Goal: Task Accomplishment & Management: Manage account settings

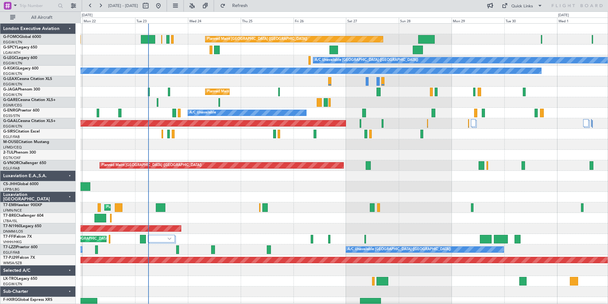
click at [114, 130] on div "Planned Maint [GEOGRAPHIC_DATA] ([GEOGRAPHIC_DATA]) A/C Unavailable [GEOGRAPHIC…" at bounding box center [345, 166] width 528 height 284
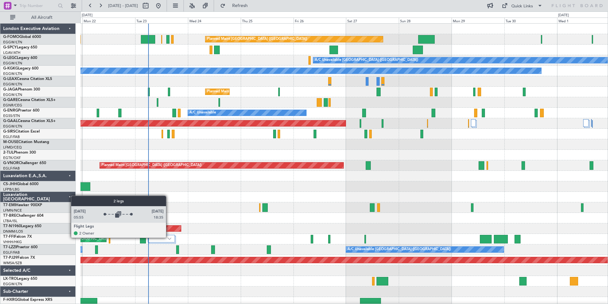
click at [169, 237] on img at bounding box center [170, 238] width 4 height 3
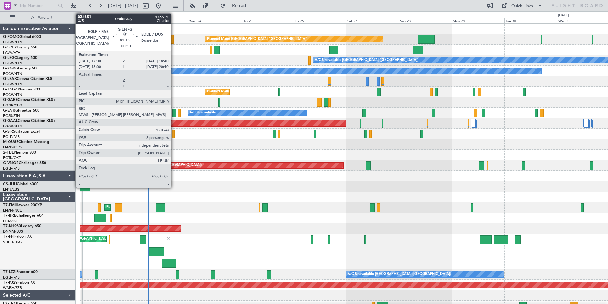
click at [174, 111] on div at bounding box center [174, 113] width 4 height 9
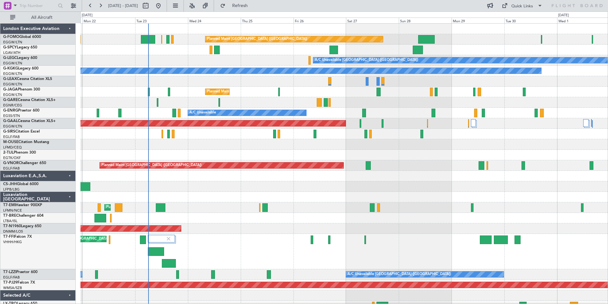
scroll to position [28, 0]
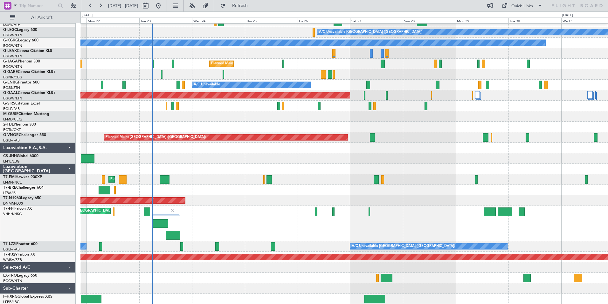
click at [166, 137] on div "Planned Maint London (Luton) A/C Unavailable London (Luton) A/C Unavailable A/C…" at bounding box center [345, 150] width 528 height 308
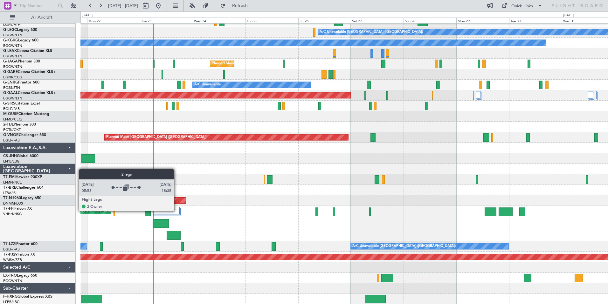
click at [177, 210] on div at bounding box center [166, 211] width 27 height 8
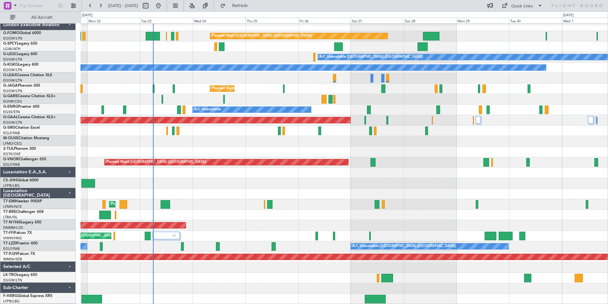
scroll to position [3, 0]
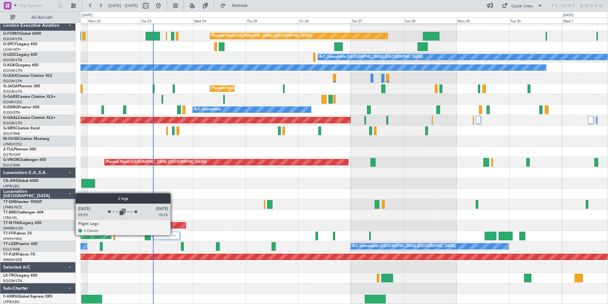
click at [173, 235] on img at bounding box center [174, 235] width 4 height 3
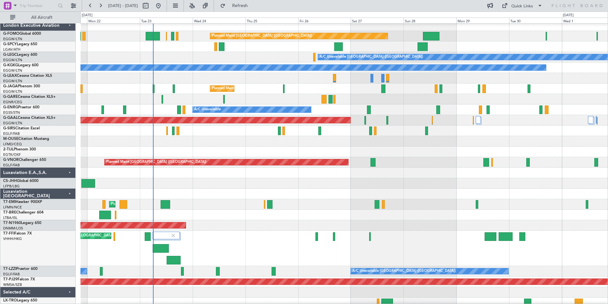
scroll to position [28, 0]
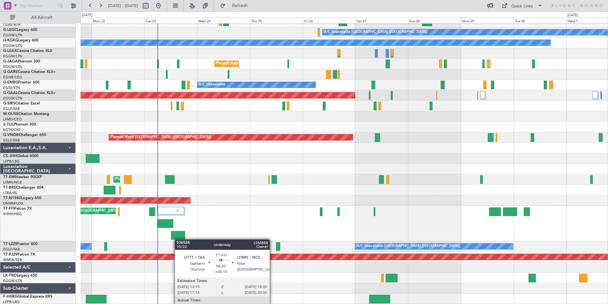
click at [177, 225] on div "Planned Maint London (Luton) A/C Unavailable London (Luton) A/C Unavailable A/C…" at bounding box center [345, 150] width 528 height 308
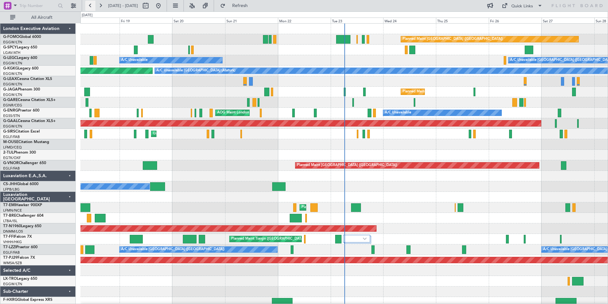
click at [87, 5] on button at bounding box center [90, 6] width 10 height 10
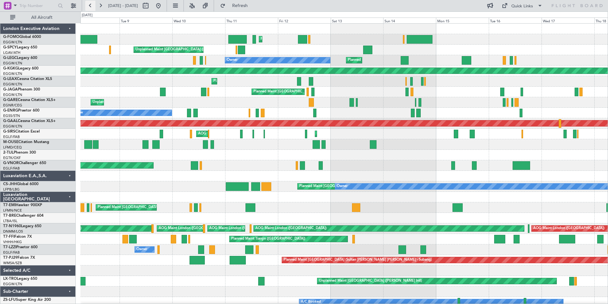
click at [88, 3] on button at bounding box center [90, 6] width 10 height 10
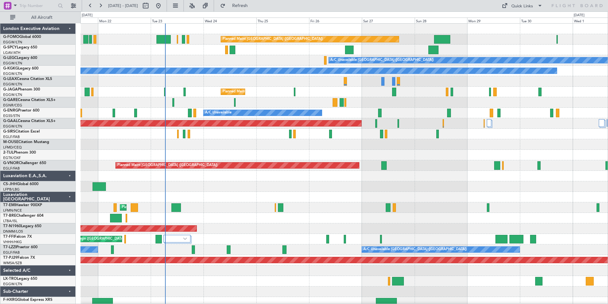
click at [186, 297] on div "Planned Maint [GEOGRAPHIC_DATA] ([GEOGRAPHIC_DATA]) A/C Unavailable [GEOGRAPHIC…" at bounding box center [345, 166] width 528 height 284
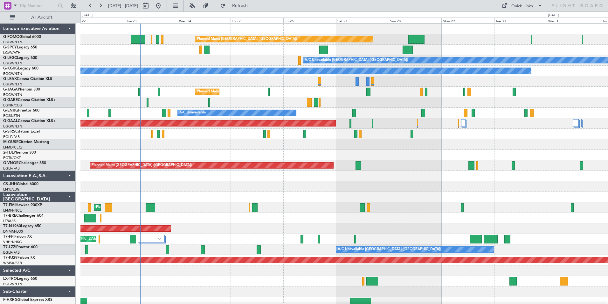
click at [161, 221] on div "Planned Maint [GEOGRAPHIC_DATA] ([GEOGRAPHIC_DATA]) A/C Unavailable [GEOGRAPHIC…" at bounding box center [345, 166] width 528 height 284
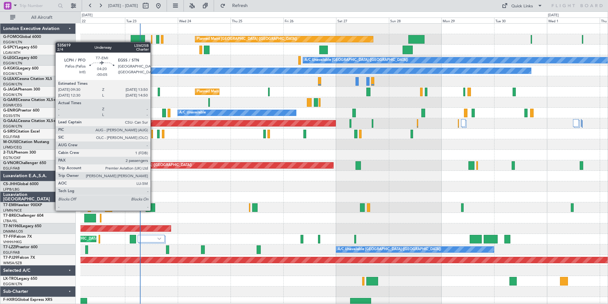
click at [153, 210] on div at bounding box center [151, 207] width 10 height 9
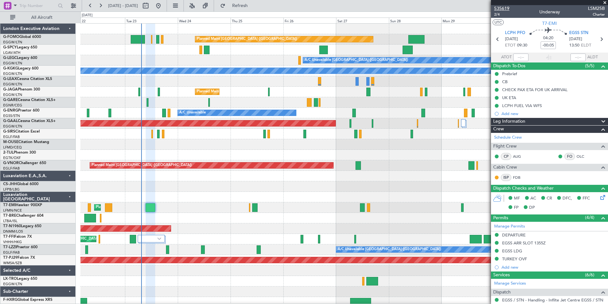
click at [503, 9] on span "535619" at bounding box center [502, 8] width 15 height 7
click at [285, 182] on div at bounding box center [345, 186] width 528 height 11
click at [101, 4] on button at bounding box center [100, 6] width 10 height 10
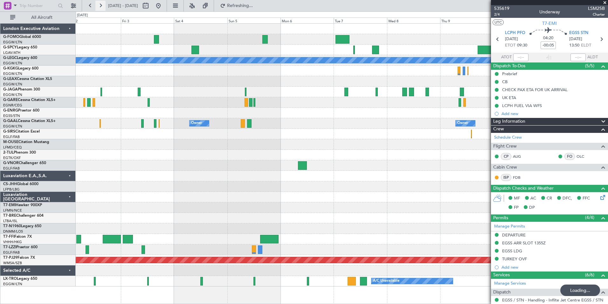
click at [101, 4] on button at bounding box center [100, 6] width 10 height 10
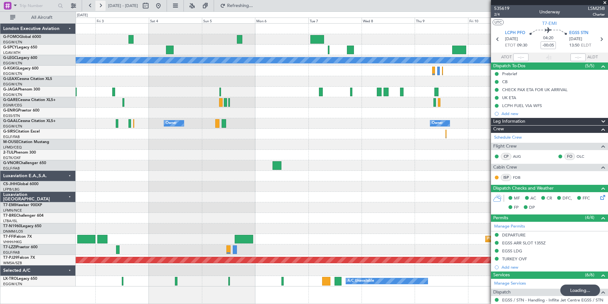
click at [101, 4] on button at bounding box center [100, 6] width 10 height 10
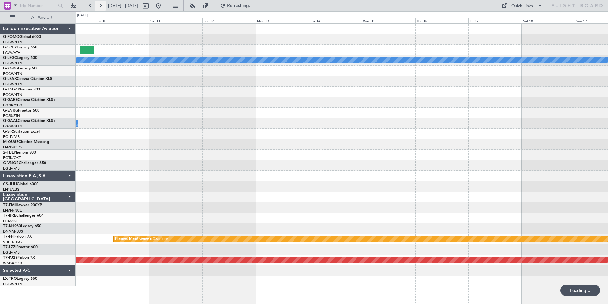
click at [101, 4] on button at bounding box center [100, 6] width 10 height 10
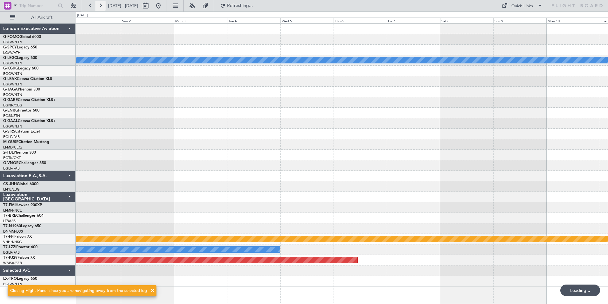
click at [101, 4] on button at bounding box center [100, 6] width 10 height 10
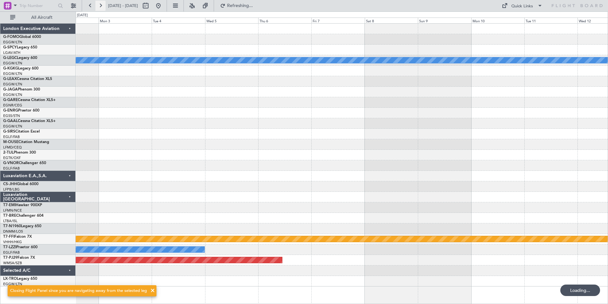
click at [101, 4] on button at bounding box center [100, 6] width 10 height 10
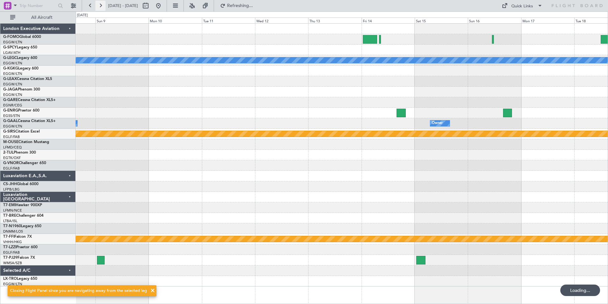
click at [101, 4] on button at bounding box center [100, 6] width 10 height 10
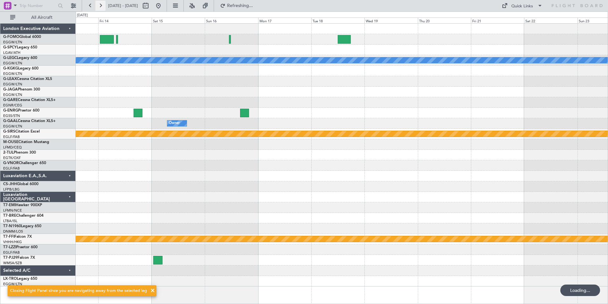
click at [101, 4] on button at bounding box center [100, 6] width 10 height 10
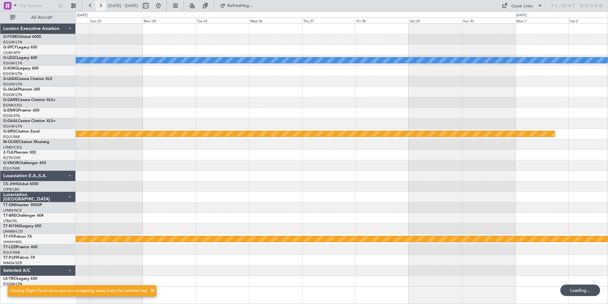
click at [101, 4] on button at bounding box center [100, 6] width 10 height 10
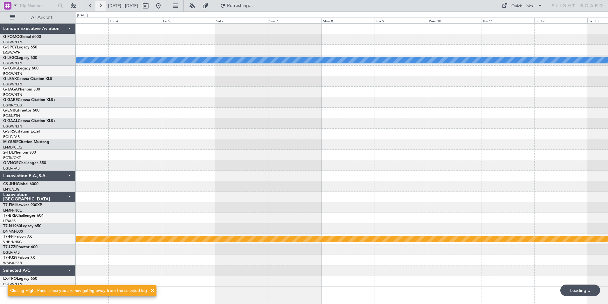
click at [101, 4] on button at bounding box center [100, 6] width 10 height 10
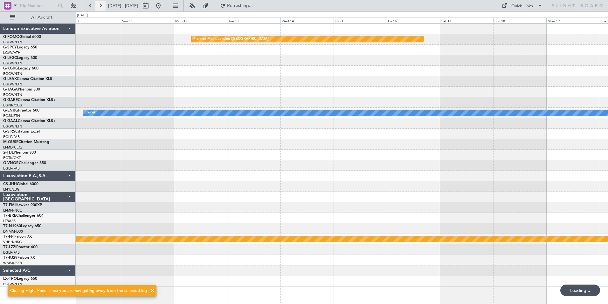
click at [101, 4] on button at bounding box center [100, 6] width 10 height 10
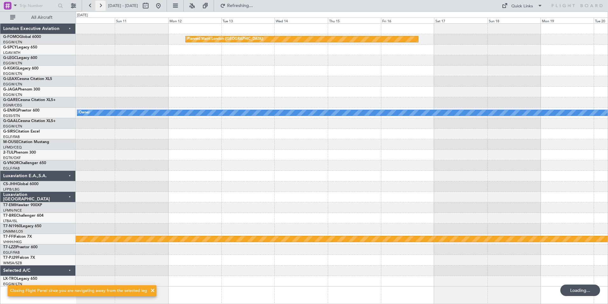
click at [101, 4] on button at bounding box center [100, 6] width 10 height 10
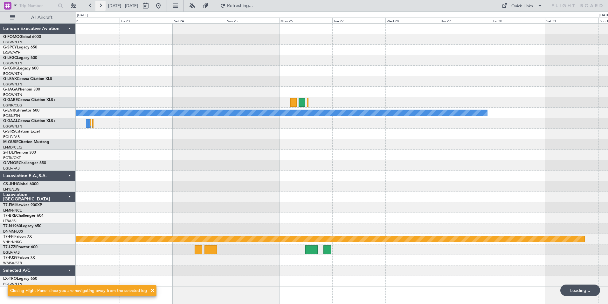
click at [101, 4] on button at bounding box center [100, 6] width 10 height 10
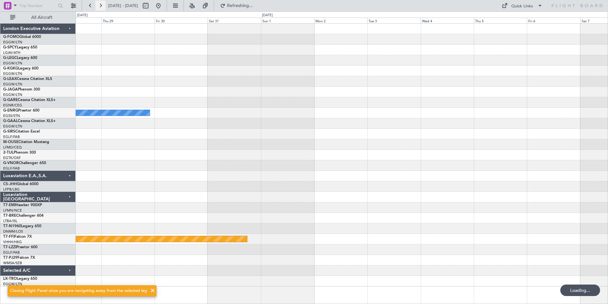
click at [101, 4] on button at bounding box center [100, 6] width 10 height 10
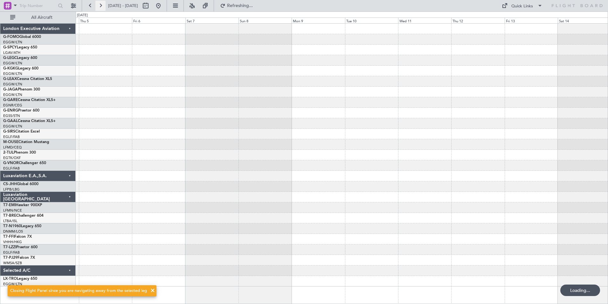
click at [101, 4] on button at bounding box center [100, 6] width 10 height 10
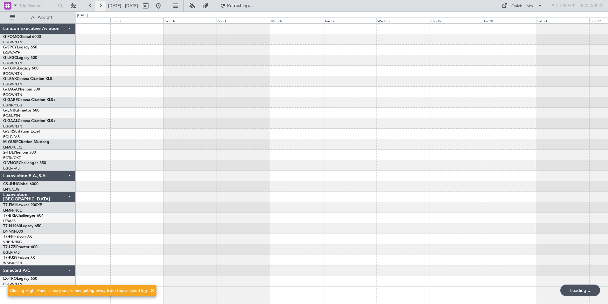
click at [101, 4] on button at bounding box center [100, 6] width 10 height 10
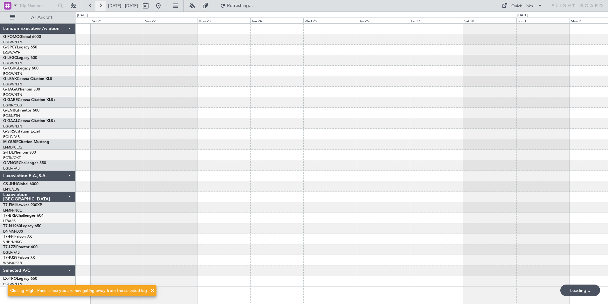
click at [101, 4] on button at bounding box center [100, 6] width 10 height 10
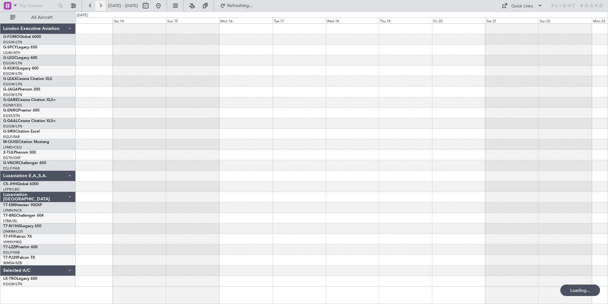
click at [101, 4] on button at bounding box center [100, 6] width 10 height 10
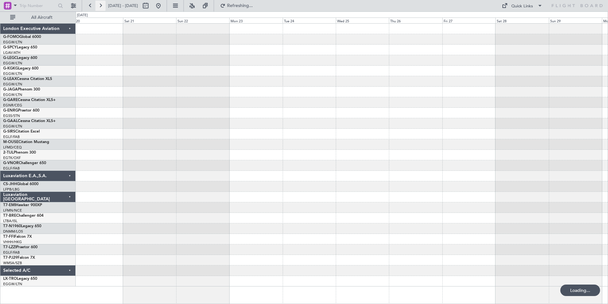
click at [101, 4] on button at bounding box center [100, 6] width 10 height 10
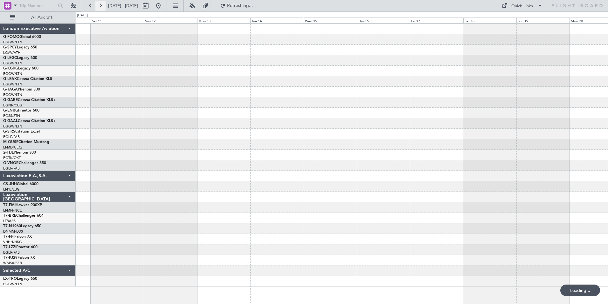
click at [101, 4] on button at bounding box center [100, 6] width 10 height 10
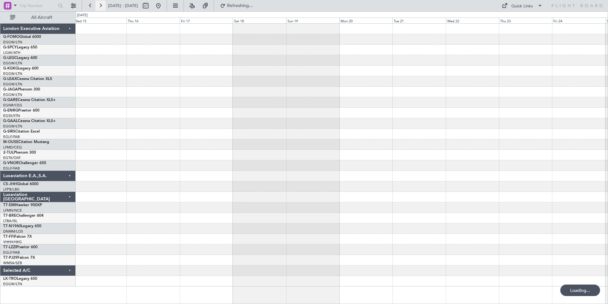
click at [101, 4] on button at bounding box center [100, 6] width 10 height 10
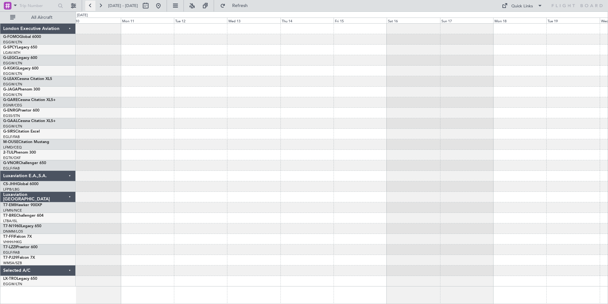
click at [90, 6] on button at bounding box center [90, 6] width 10 height 10
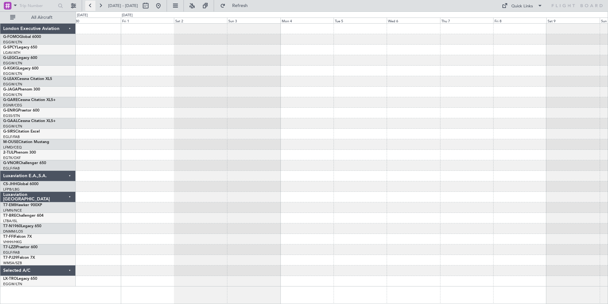
click at [91, 8] on button at bounding box center [90, 6] width 10 height 10
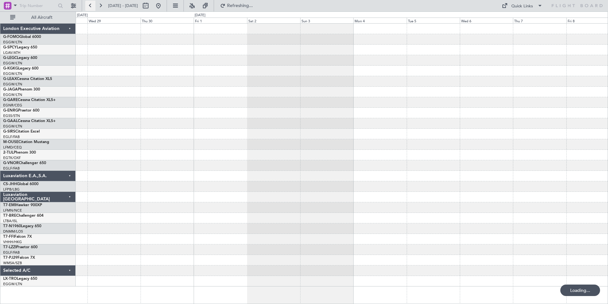
click at [91, 8] on button at bounding box center [90, 6] width 10 height 10
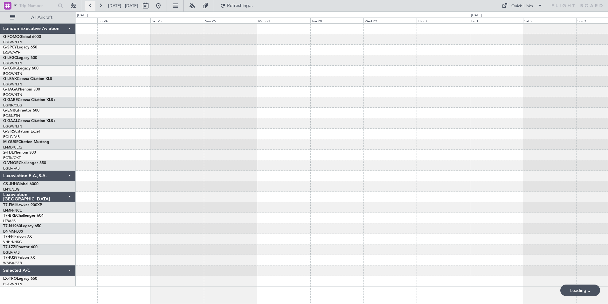
click at [91, 8] on button at bounding box center [90, 6] width 10 height 10
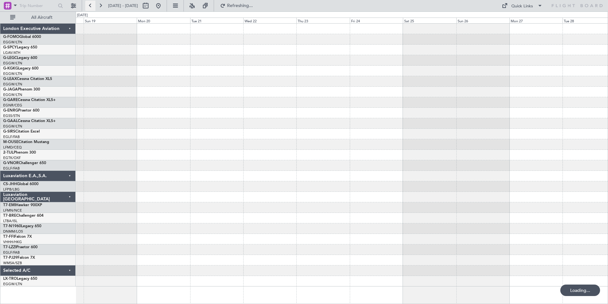
click at [91, 8] on button at bounding box center [90, 6] width 10 height 10
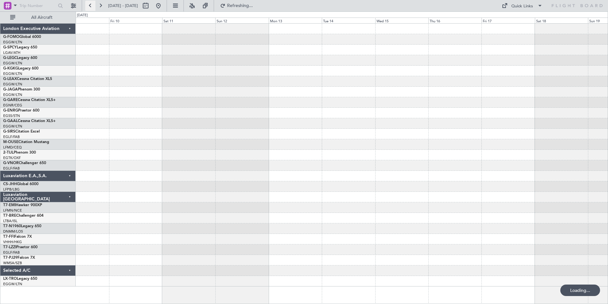
click at [91, 8] on button at bounding box center [90, 6] width 10 height 10
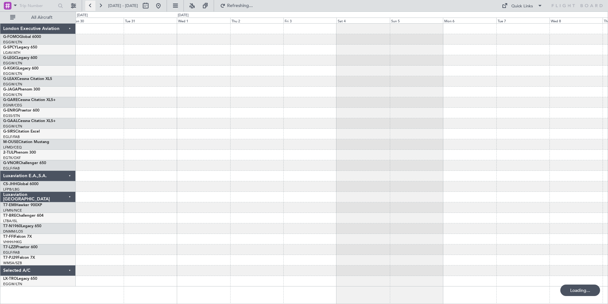
click at [91, 8] on button at bounding box center [90, 6] width 10 height 10
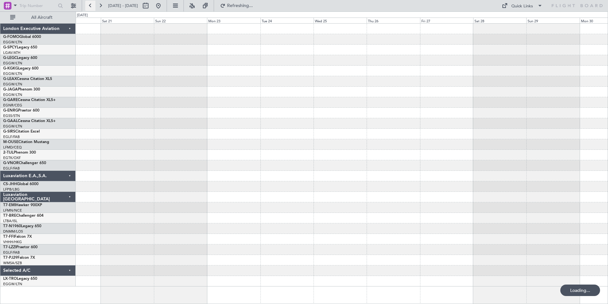
click at [91, 8] on button at bounding box center [90, 6] width 10 height 10
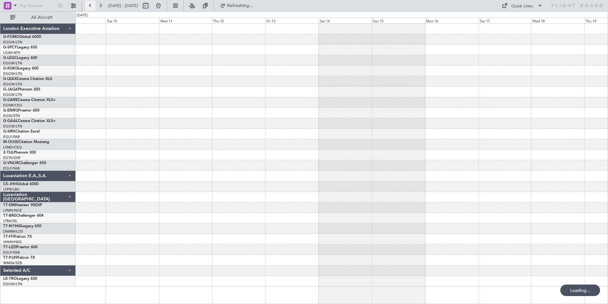
click at [91, 8] on button at bounding box center [90, 6] width 10 height 10
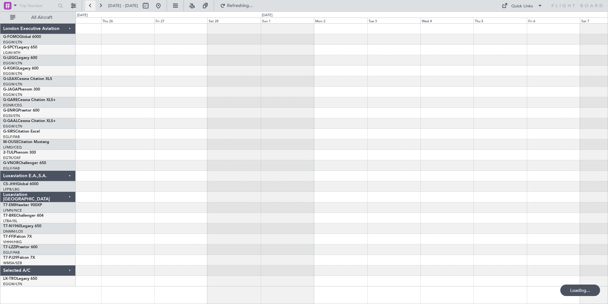
click at [91, 8] on button at bounding box center [90, 6] width 10 height 10
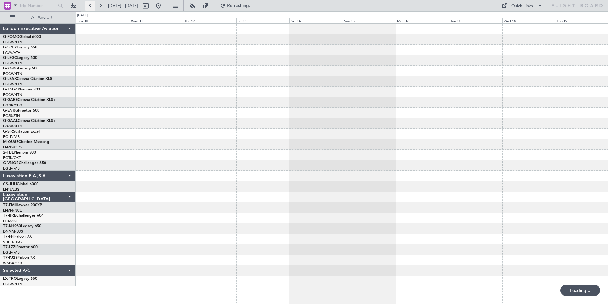
click at [91, 8] on button at bounding box center [90, 6] width 10 height 10
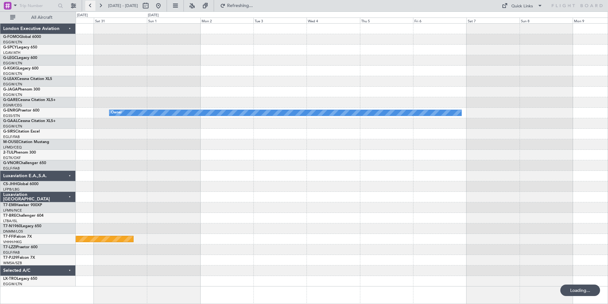
click at [91, 8] on button at bounding box center [90, 6] width 10 height 10
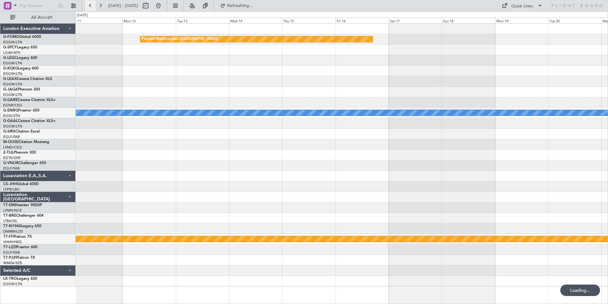
click at [91, 8] on button at bounding box center [90, 6] width 10 height 10
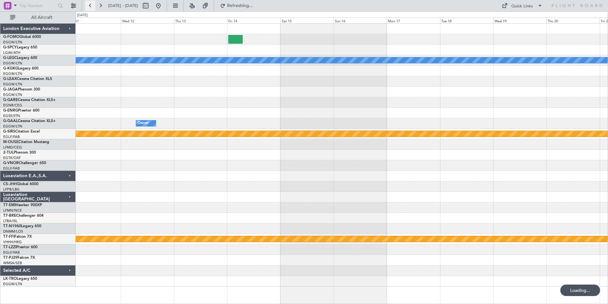
click at [91, 8] on button at bounding box center [90, 6] width 10 height 10
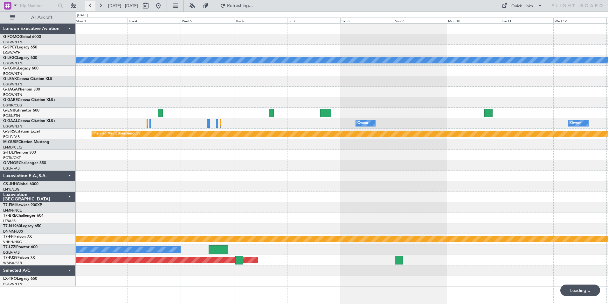
click at [91, 8] on button at bounding box center [90, 6] width 10 height 10
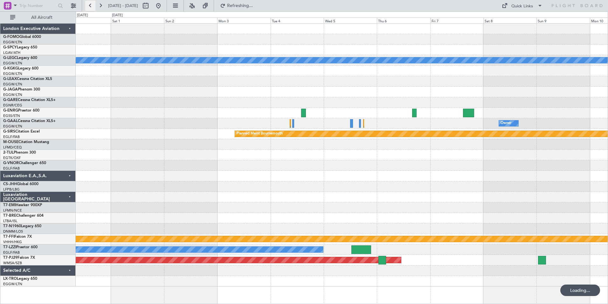
click at [91, 8] on button at bounding box center [90, 6] width 10 height 10
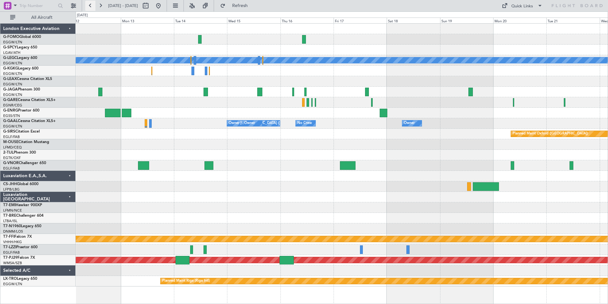
click at [91, 8] on button at bounding box center [90, 6] width 10 height 10
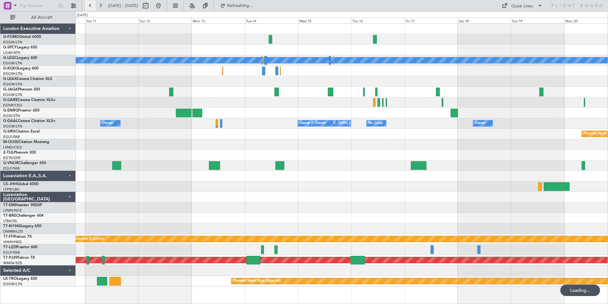
click at [91, 8] on button at bounding box center [90, 6] width 10 height 10
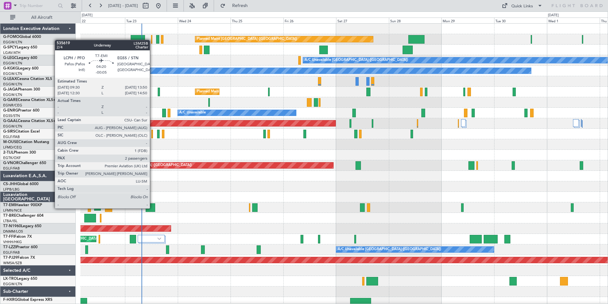
click at [153, 207] on div at bounding box center [151, 207] width 10 height 9
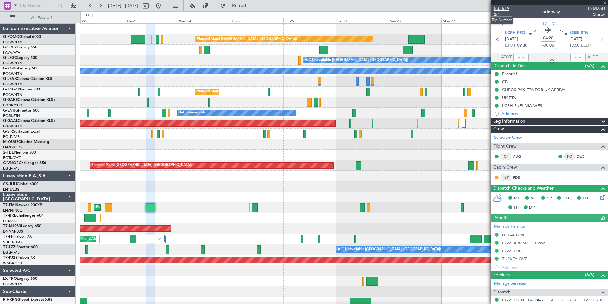
click at [505, 11] on span "535619" at bounding box center [502, 8] width 15 height 7
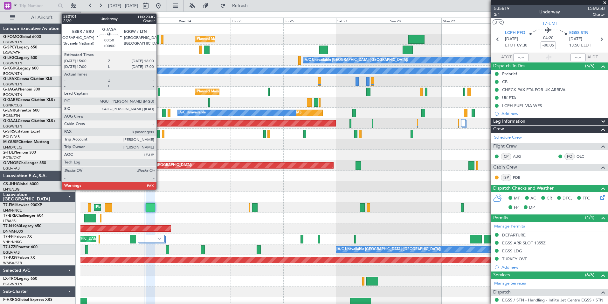
click at [159, 95] on div at bounding box center [159, 92] width 2 height 9
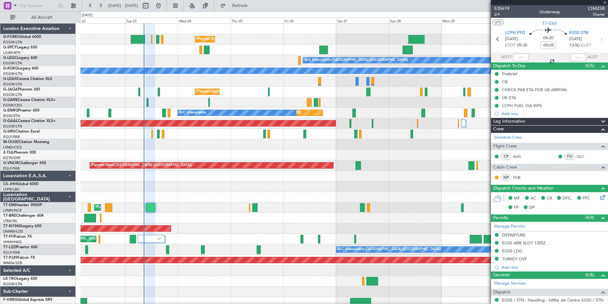
type input "3"
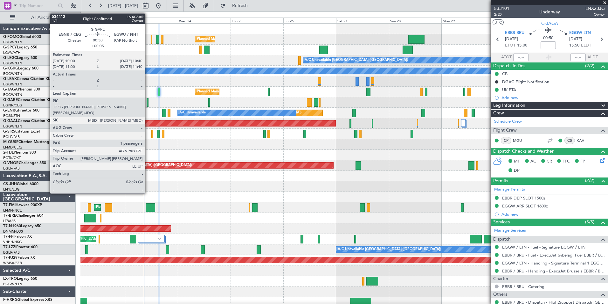
click at [148, 101] on div at bounding box center [148, 102] width 2 height 9
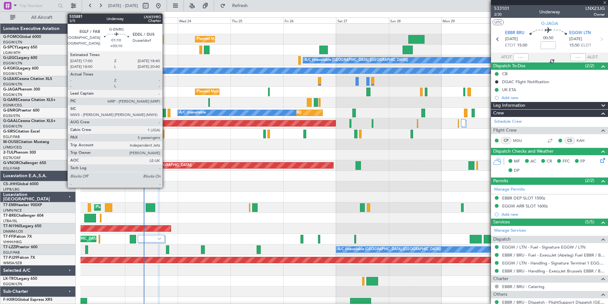
type input "+00:05"
type input "1"
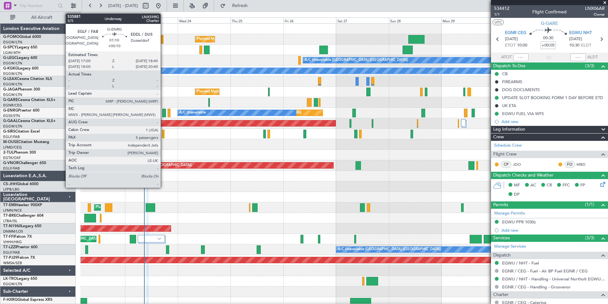
click at [164, 115] on div at bounding box center [164, 113] width 4 height 9
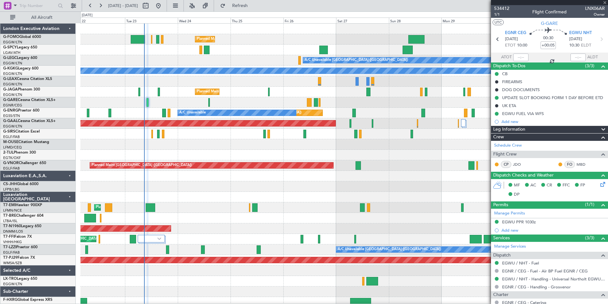
type input "+00:10"
type input "5"
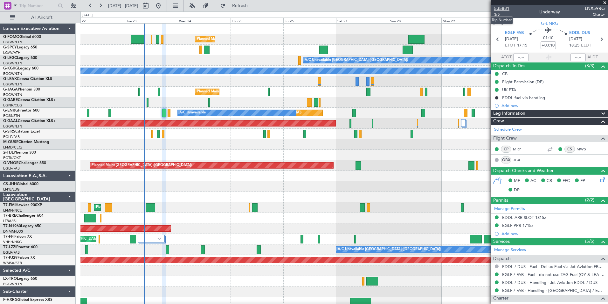
click at [508, 7] on span "535881" at bounding box center [502, 8] width 15 height 7
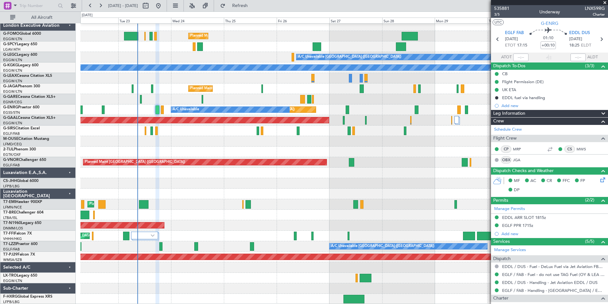
click at [154, 140] on div "Planned Maint London (Luton) A/C Unavailable London (Luton) A/C Unavailable A/C…" at bounding box center [345, 162] width 528 height 284
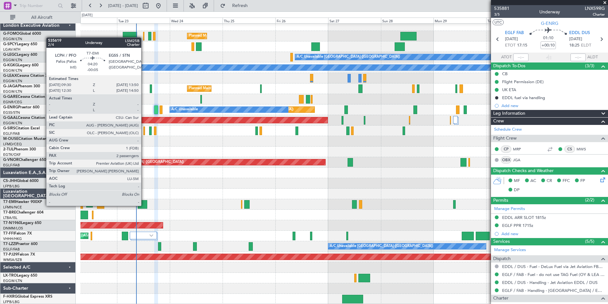
click at [144, 205] on div at bounding box center [143, 204] width 10 height 9
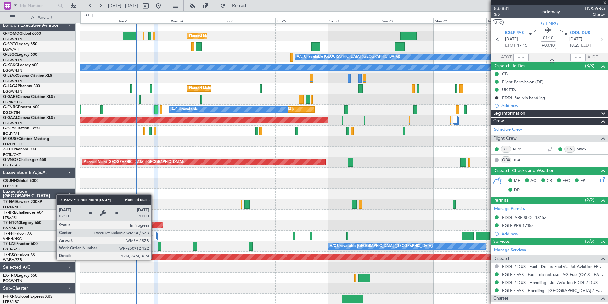
type input "-00:05"
type input "2"
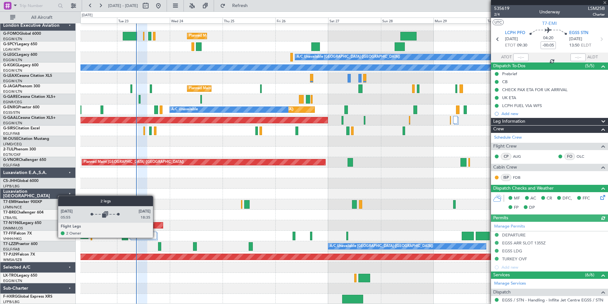
click at [156, 237] on div at bounding box center [143, 235] width 27 height 8
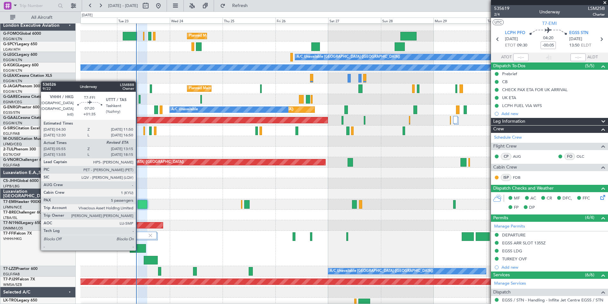
click at [139, 250] on div at bounding box center [138, 248] width 16 height 9
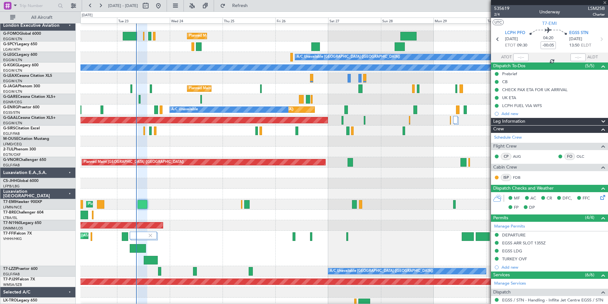
type input "+01:35"
type input "05:55"
type input "5"
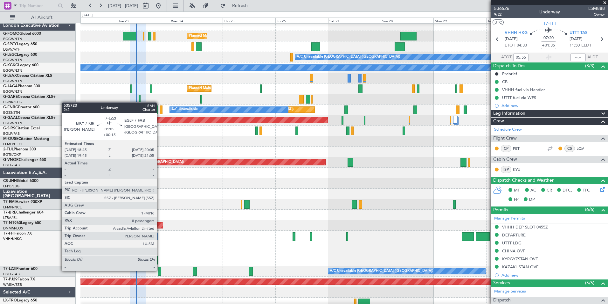
click at [160, 270] on div at bounding box center [159, 271] width 3 height 9
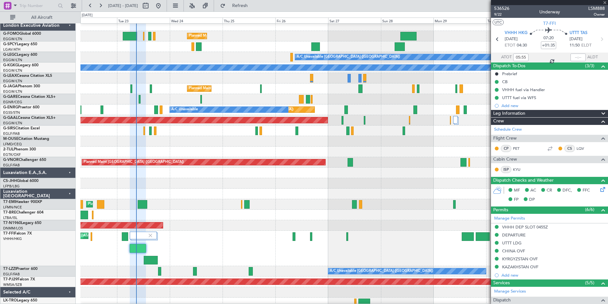
type input "+00:15"
type input "8"
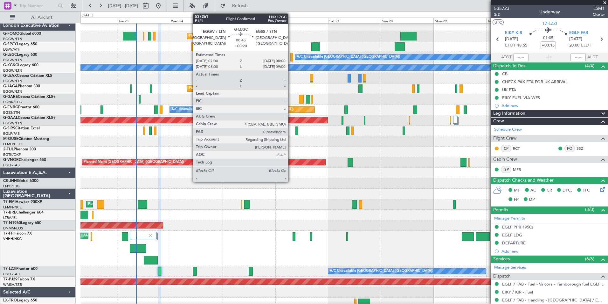
click at [291, 60] on div at bounding box center [292, 57] width 2 height 9
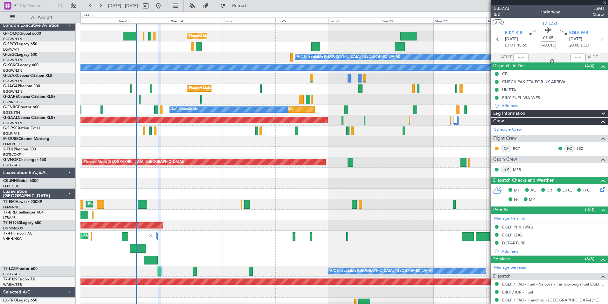
type input "+00:20"
type input "0"
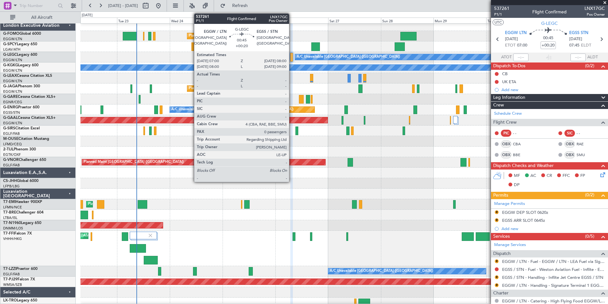
click at [292, 59] on div at bounding box center [292, 57] width 2 height 9
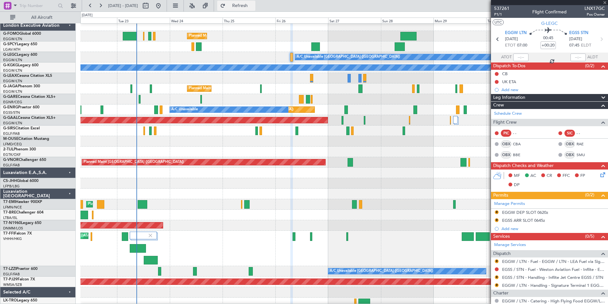
click at [256, 10] on button "Refresh" at bounding box center [236, 6] width 38 height 10
click at [103, 6] on button at bounding box center [100, 6] width 10 height 10
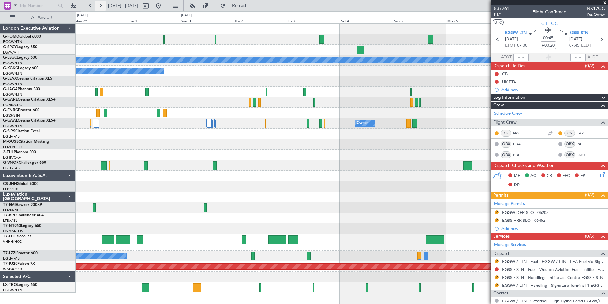
scroll to position [0, 0]
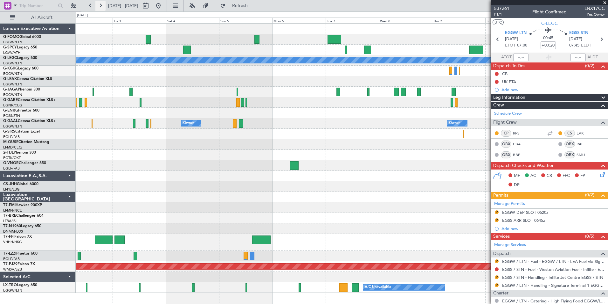
click at [103, 6] on button at bounding box center [100, 6] width 10 height 10
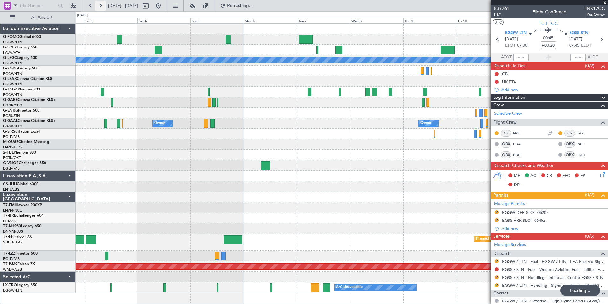
click at [103, 6] on button at bounding box center [100, 6] width 10 height 10
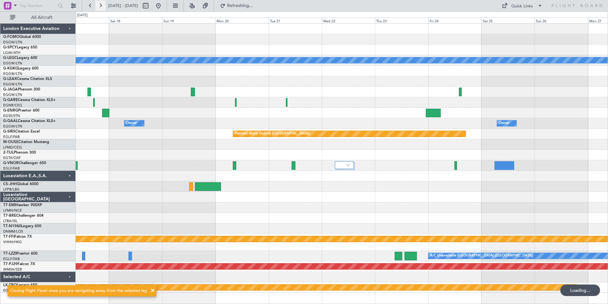
click at [103, 6] on button at bounding box center [100, 6] width 10 height 10
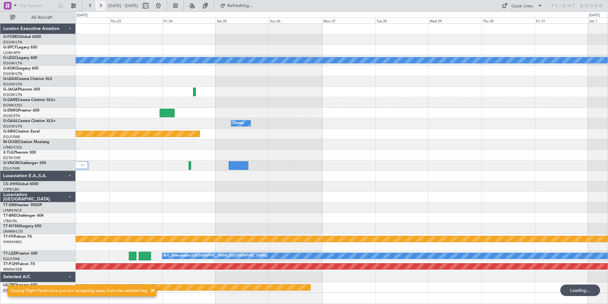
click at [103, 6] on button at bounding box center [100, 6] width 10 height 10
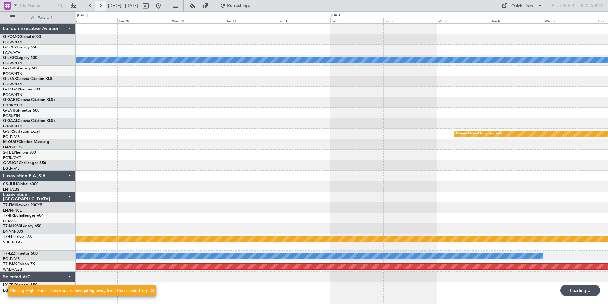
click at [103, 6] on button at bounding box center [100, 6] width 10 height 10
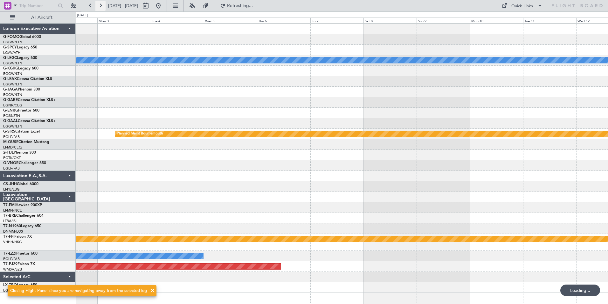
click at [103, 6] on button at bounding box center [100, 6] width 10 height 10
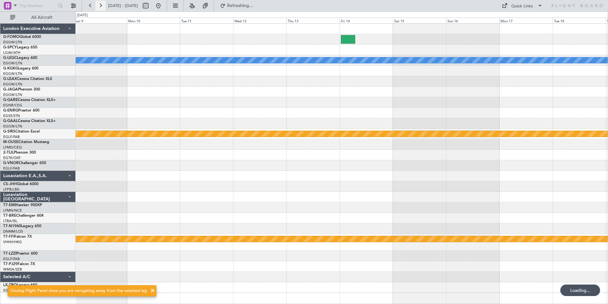
click at [103, 6] on button at bounding box center [100, 6] width 10 height 10
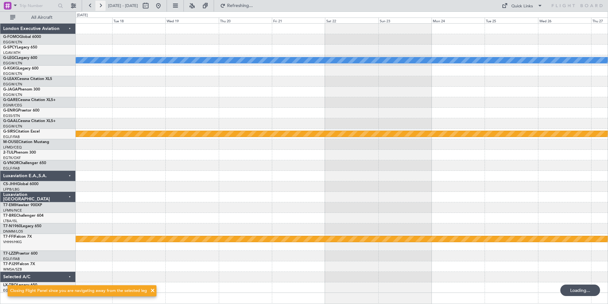
click at [103, 6] on button at bounding box center [100, 6] width 10 height 10
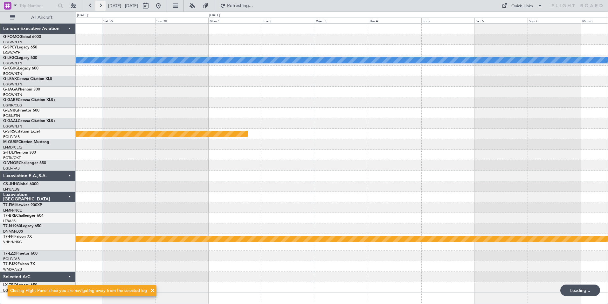
click at [103, 6] on button at bounding box center [100, 6] width 10 height 10
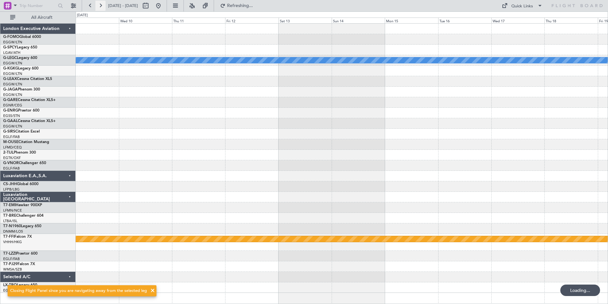
click at [103, 6] on button at bounding box center [100, 6] width 10 height 10
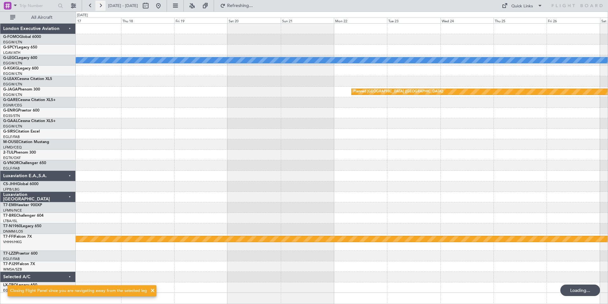
click at [103, 6] on button at bounding box center [100, 6] width 10 height 10
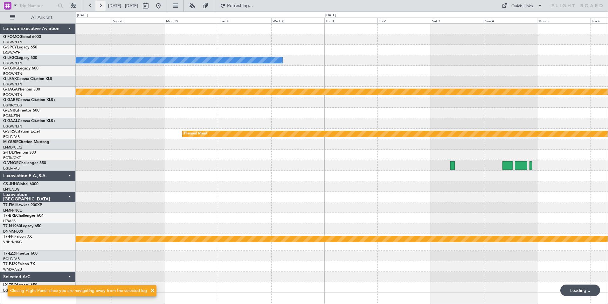
click at [103, 6] on button at bounding box center [100, 6] width 10 height 10
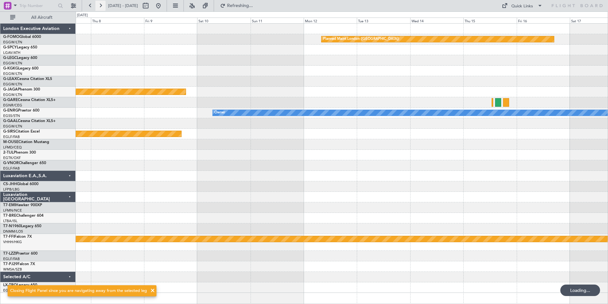
click at [103, 6] on button at bounding box center [100, 6] width 10 height 10
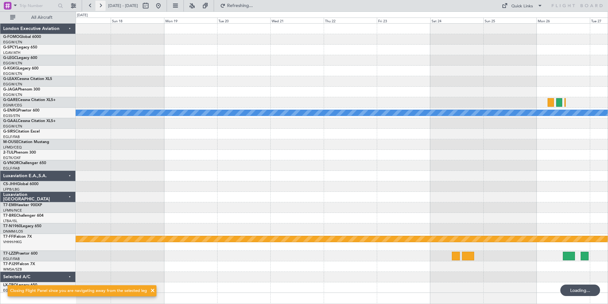
click at [103, 6] on button at bounding box center [100, 6] width 10 height 10
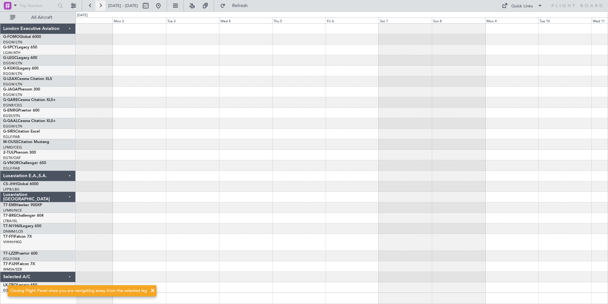
click at [103, 6] on button at bounding box center [100, 6] width 10 height 10
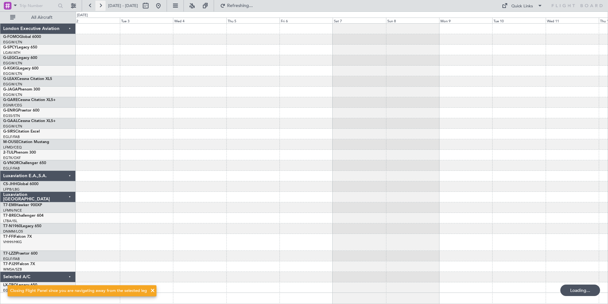
click at [103, 6] on button at bounding box center [100, 6] width 10 height 10
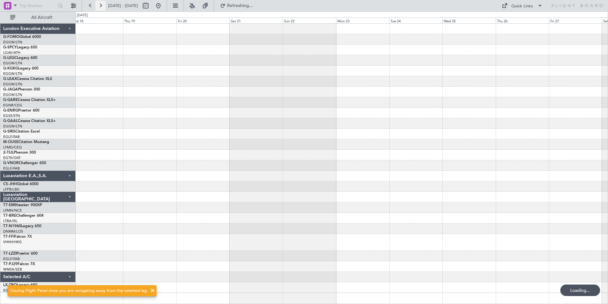
click at [103, 6] on button at bounding box center [100, 6] width 10 height 10
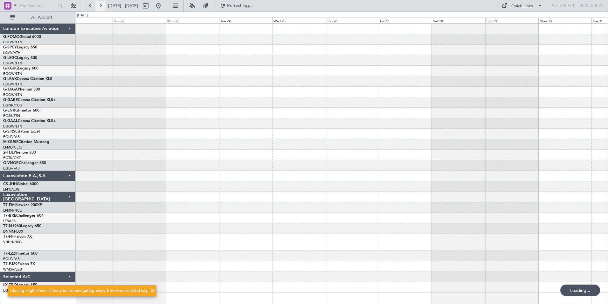
click at [103, 6] on button at bounding box center [100, 6] width 10 height 10
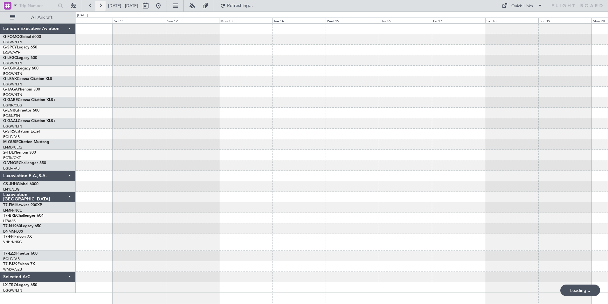
click at [103, 6] on button at bounding box center [100, 6] width 10 height 10
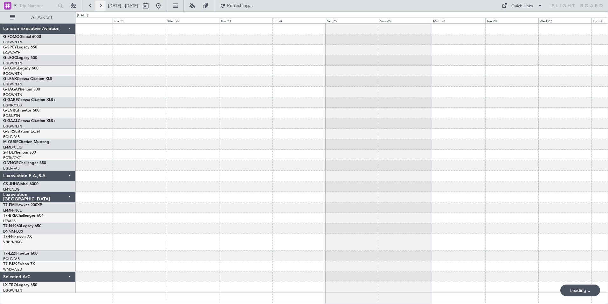
click at [103, 6] on button at bounding box center [100, 6] width 10 height 10
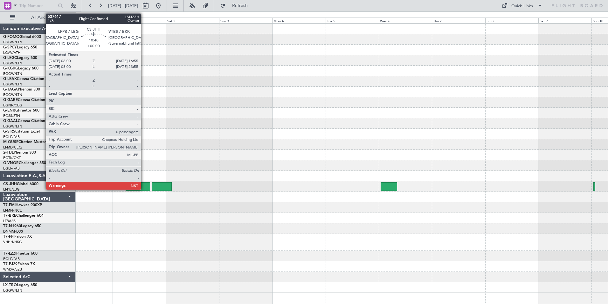
click at [144, 187] on div at bounding box center [138, 186] width 25 height 9
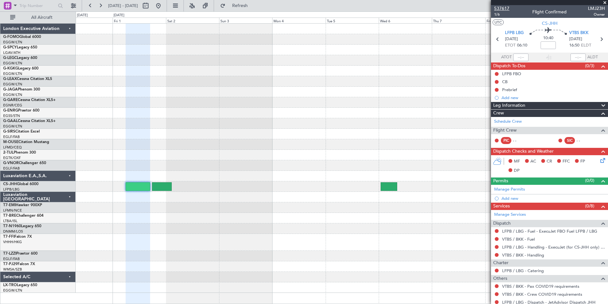
click at [501, 9] on span "537617" at bounding box center [502, 8] width 15 height 7
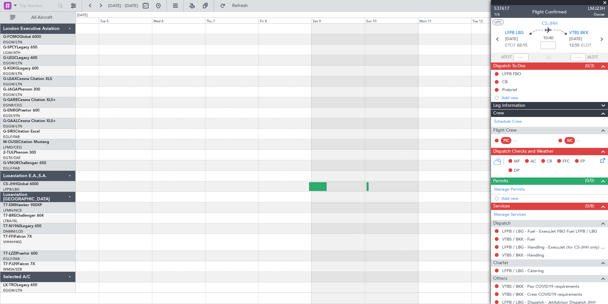
click at [109, 303] on html "30 Apr 2026 - 10 May 2026 Refresh Quick Links All Aircraft London Executive Avi…" at bounding box center [304, 152] width 608 height 304
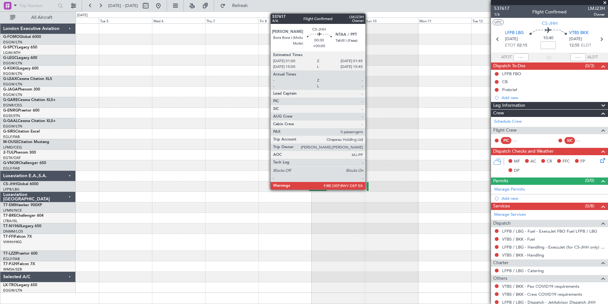
click at [369, 188] on div at bounding box center [368, 186] width 2 height 9
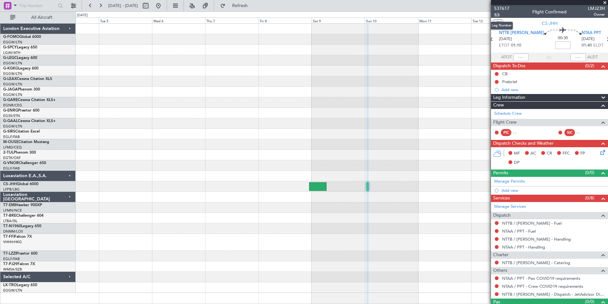
click at [498, 14] on span "4/6" at bounding box center [502, 14] width 15 height 5
click at [254, 8] on button "Refresh" at bounding box center [236, 6] width 38 height 10
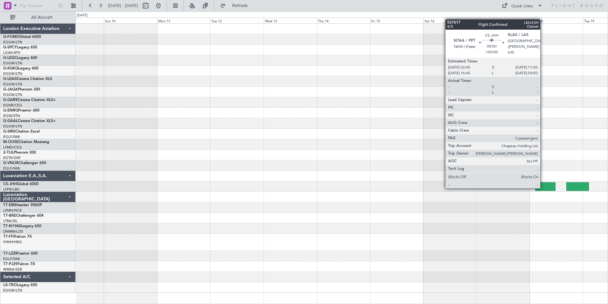
click at [544, 187] on div at bounding box center [546, 186] width 20 height 9
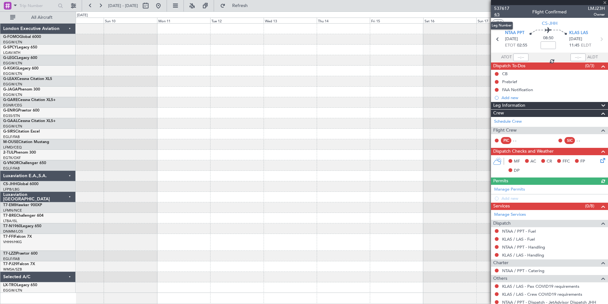
click at [496, 15] on span "4/5" at bounding box center [502, 14] width 15 height 5
click at [254, 9] on button "Refresh" at bounding box center [236, 6] width 38 height 10
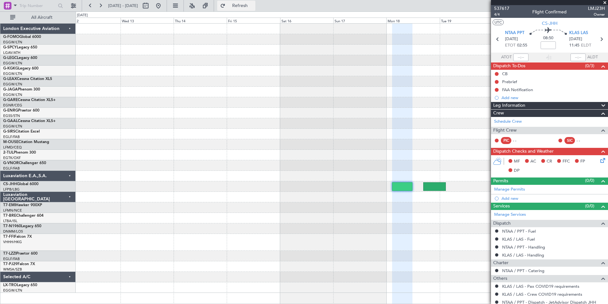
click at [254, 7] on span "Refresh" at bounding box center [240, 6] width 27 height 4
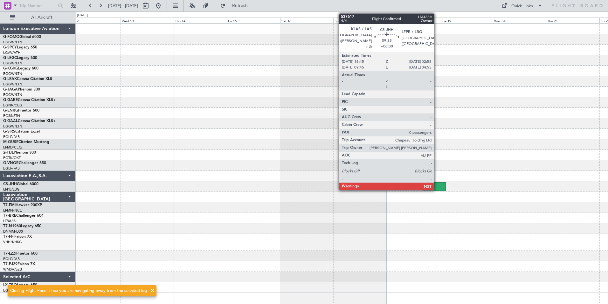
click at [437, 184] on div at bounding box center [435, 186] width 23 height 9
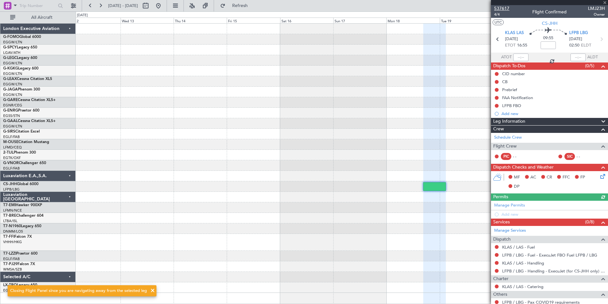
click at [501, 9] on span "537617" at bounding box center [502, 8] width 15 height 7
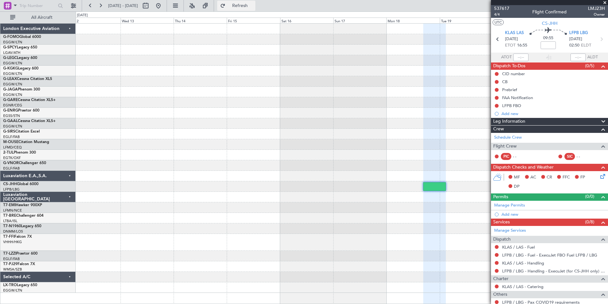
click at [254, 4] on span "Refresh" at bounding box center [240, 6] width 27 height 4
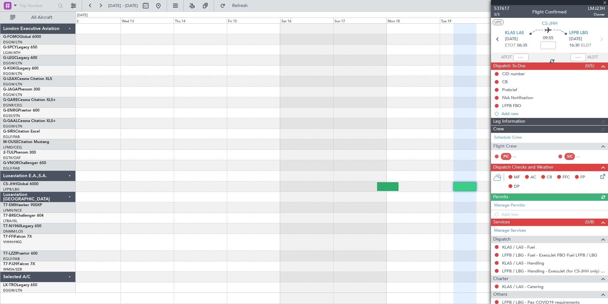
scroll to position [36, 0]
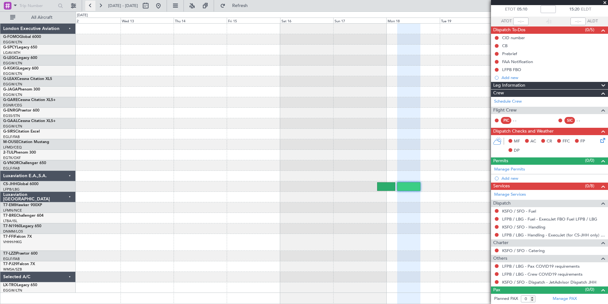
click at [89, 6] on button at bounding box center [90, 6] width 10 height 10
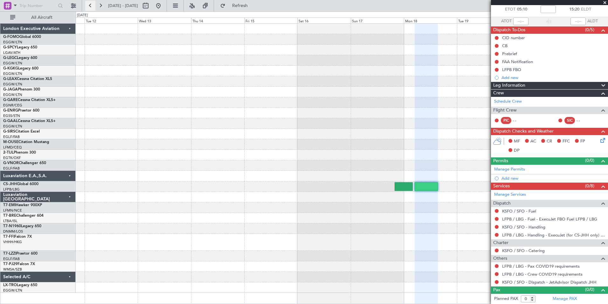
click at [89, 6] on button at bounding box center [90, 6] width 10 height 10
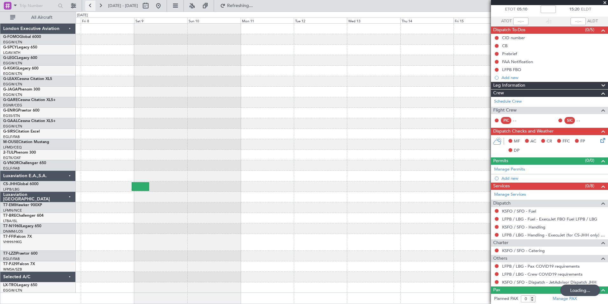
click at [89, 6] on button at bounding box center [90, 6] width 10 height 10
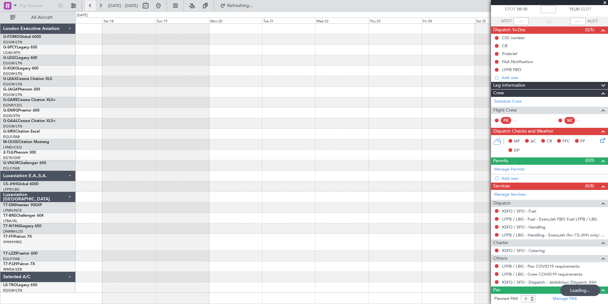
click at [89, 6] on button at bounding box center [90, 6] width 10 height 10
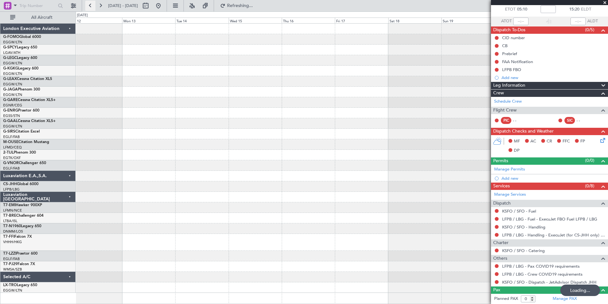
click at [89, 6] on button at bounding box center [90, 6] width 10 height 10
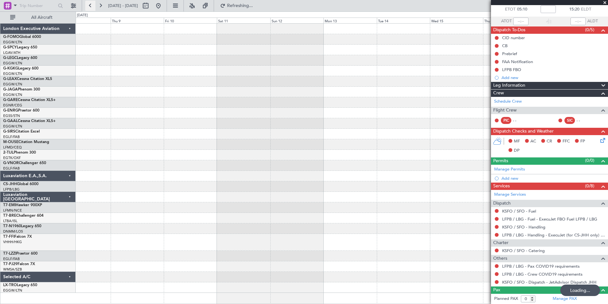
click at [89, 6] on button at bounding box center [90, 6] width 10 height 10
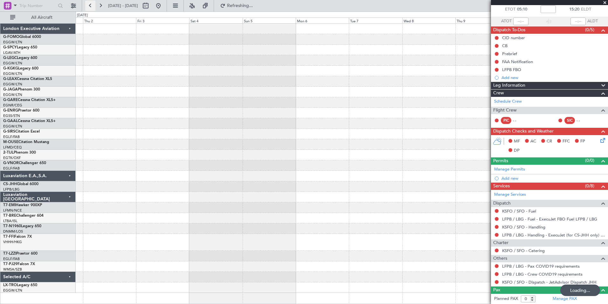
click at [89, 6] on button at bounding box center [90, 6] width 10 height 10
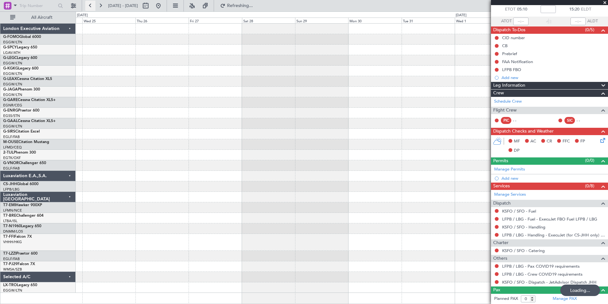
click at [89, 6] on button at bounding box center [90, 6] width 10 height 10
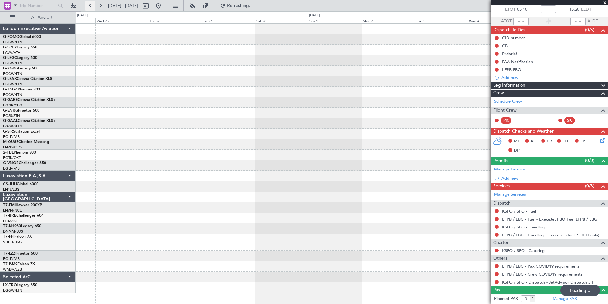
click at [89, 6] on button at bounding box center [90, 6] width 10 height 10
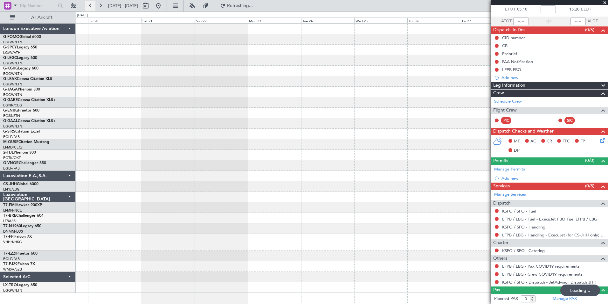
click at [89, 6] on button at bounding box center [90, 6] width 10 height 10
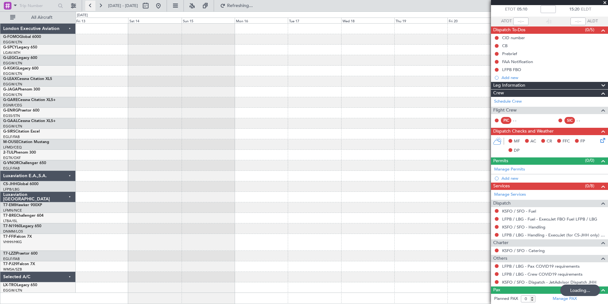
click at [89, 6] on button at bounding box center [90, 6] width 10 height 10
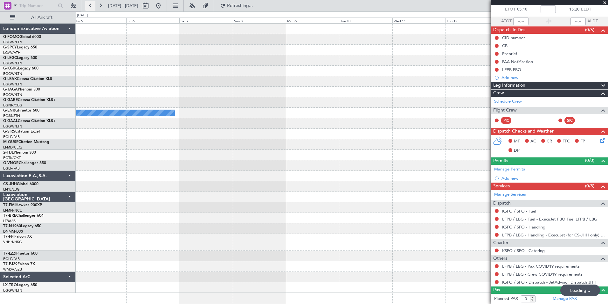
click at [89, 6] on button at bounding box center [90, 6] width 10 height 10
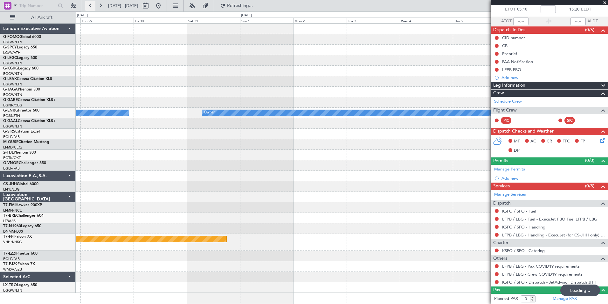
click at [89, 6] on button at bounding box center [90, 6] width 10 height 10
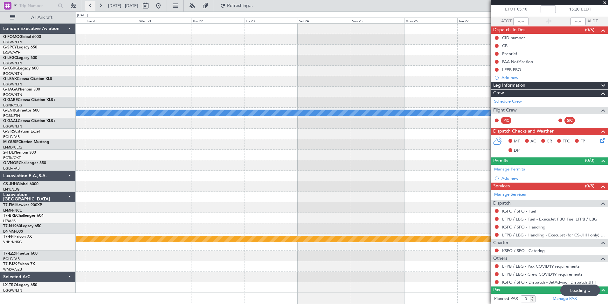
click at [89, 6] on button at bounding box center [90, 6] width 10 height 10
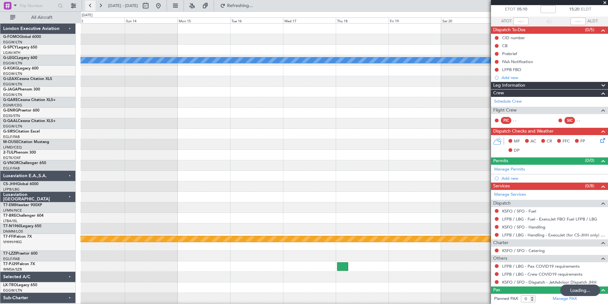
click at [89, 6] on button at bounding box center [90, 6] width 10 height 10
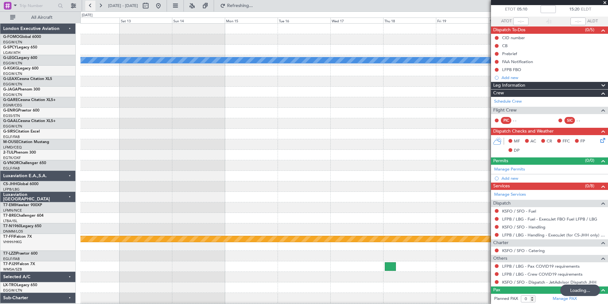
click at [89, 6] on button at bounding box center [90, 6] width 10 height 10
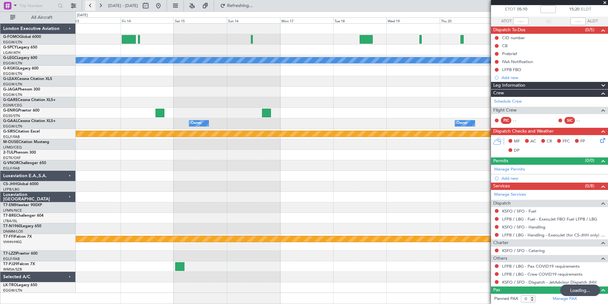
click at [89, 6] on button at bounding box center [90, 6] width 10 height 10
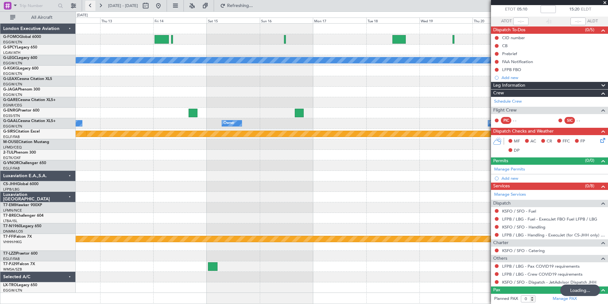
click at [89, 6] on button at bounding box center [90, 6] width 10 height 10
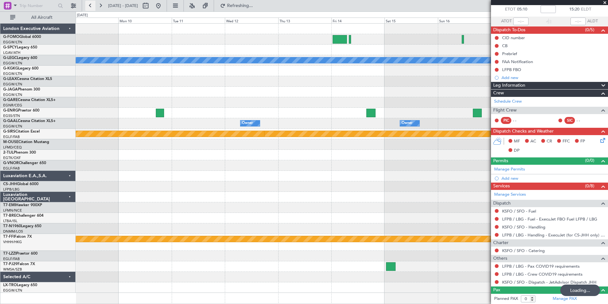
click at [89, 6] on button at bounding box center [90, 6] width 10 height 10
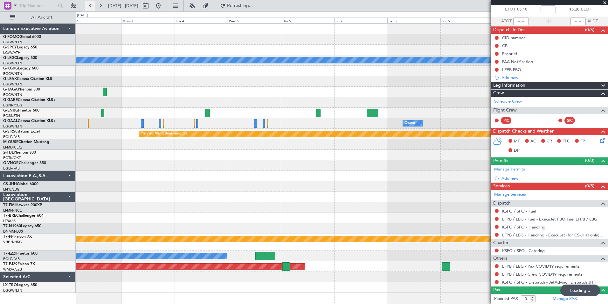
click at [89, 6] on button at bounding box center [90, 6] width 10 height 10
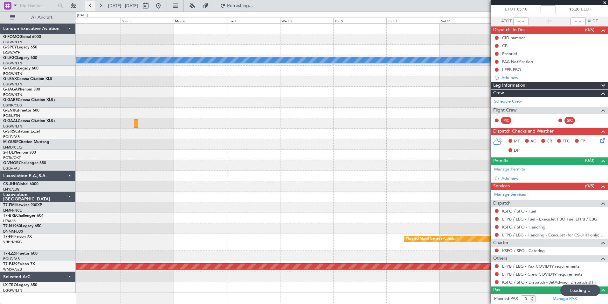
click at [89, 6] on button at bounding box center [90, 6] width 10 height 10
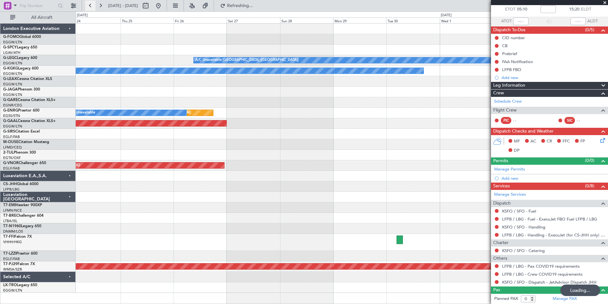
click at [89, 6] on button at bounding box center [90, 6] width 10 height 10
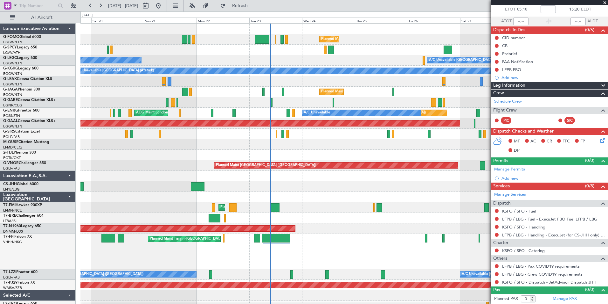
scroll to position [0, 0]
click at [232, 236] on div "Planned Maint Tianjin ([GEOGRAPHIC_DATA])" at bounding box center [345, 251] width 528 height 35
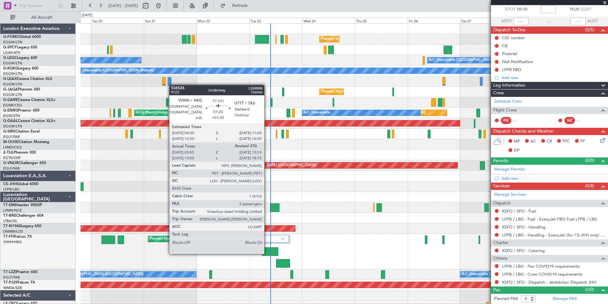
click at [267, 253] on div at bounding box center [270, 251] width 16 height 9
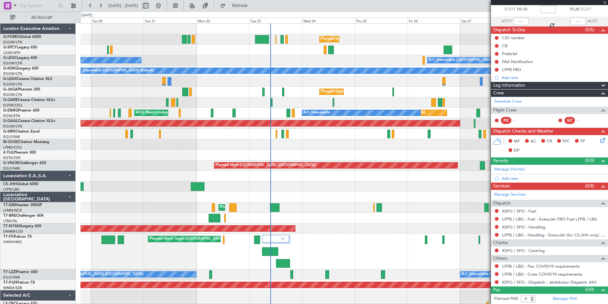
type input "+01:35"
type input "05:55"
type input "5"
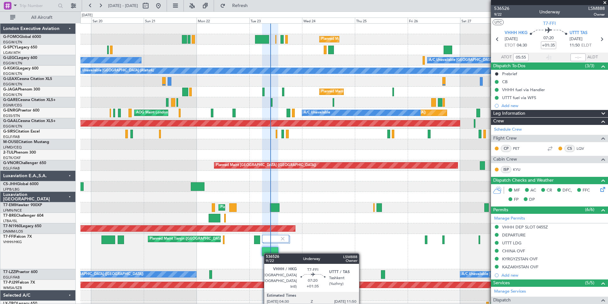
click at [267, 253] on div at bounding box center [270, 251] width 16 height 9
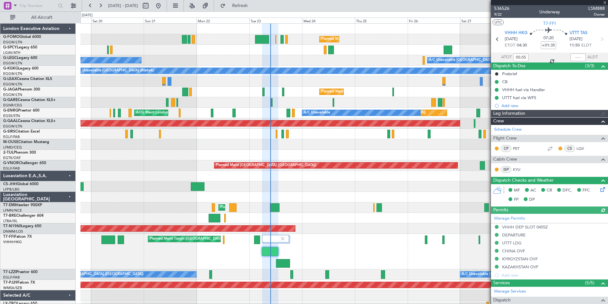
click at [263, 260] on div "Planned Maint Tianjin ([GEOGRAPHIC_DATA])" at bounding box center [345, 251] width 528 height 35
click at [492, 244] on fb-app "19 Sep 2025 - 29 Sep 2025 Refresh Quick Links All Aircraft Planned Maint London…" at bounding box center [304, 154] width 608 height 299
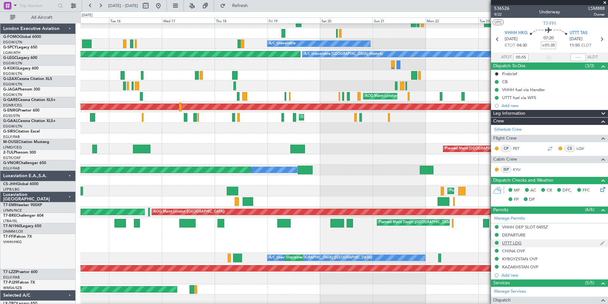
scroll to position [17, 0]
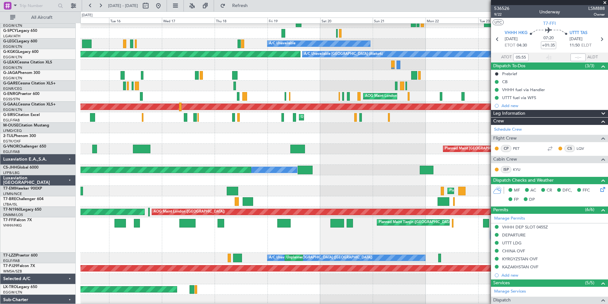
click at [488, 229] on div "Planned Maint Tianjin (Binhai) Planned Maint Tianjin (Binhai)" at bounding box center [345, 234] width 528 height 35
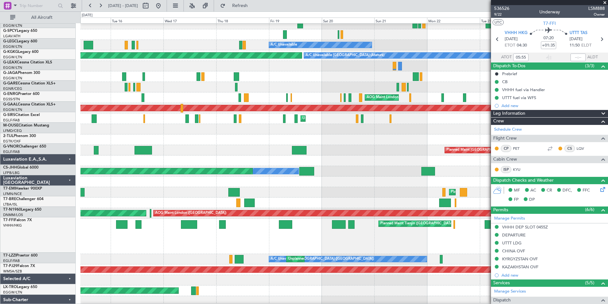
scroll to position [15, 0]
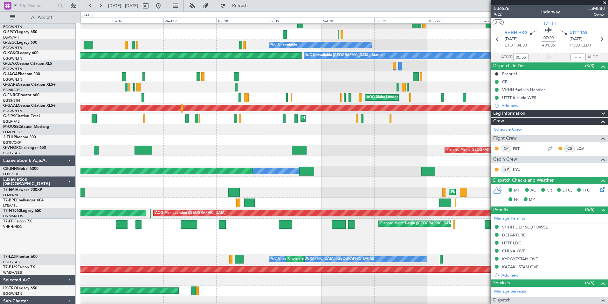
click at [490, 230] on div "Planned Maint Tianjin (Binhai) Planned Maint Tianjin (Binhai)" at bounding box center [345, 235] width 528 height 35
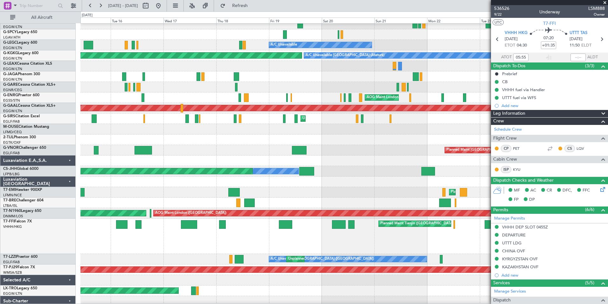
click at [490, 230] on div "Planned Maint Tianjin (Binhai) Planned Maint Tianjin (Binhai)" at bounding box center [345, 235] width 528 height 35
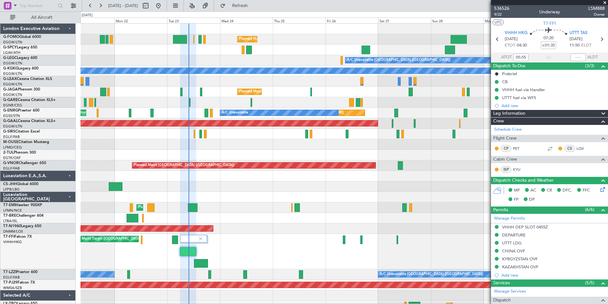
click at [64, 301] on div "Planned Maint London (Luton) A/C Unavailable London (Luton) A/C Unavailable A/C…" at bounding box center [304, 157] width 608 height 292
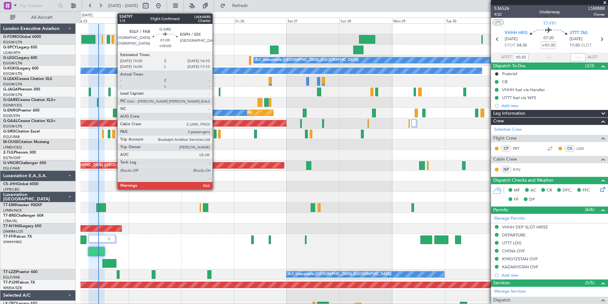
click at [215, 132] on div at bounding box center [215, 134] width 3 height 9
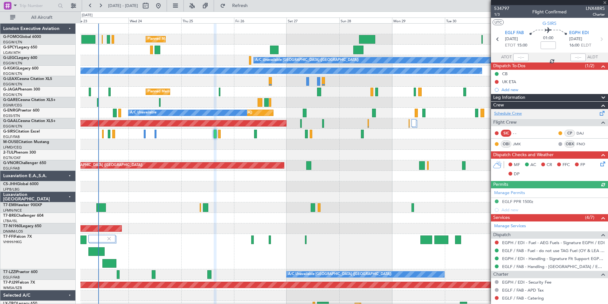
click at [508, 114] on link "Schedule Crew" at bounding box center [509, 113] width 28 height 6
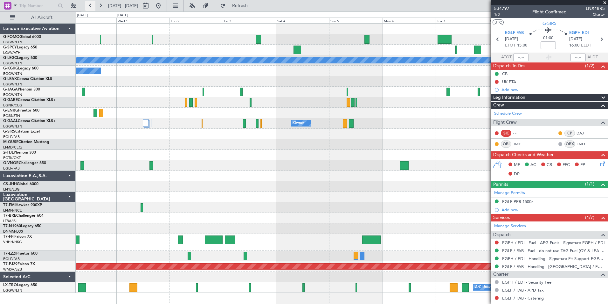
click at [90, 8] on button at bounding box center [90, 6] width 10 height 10
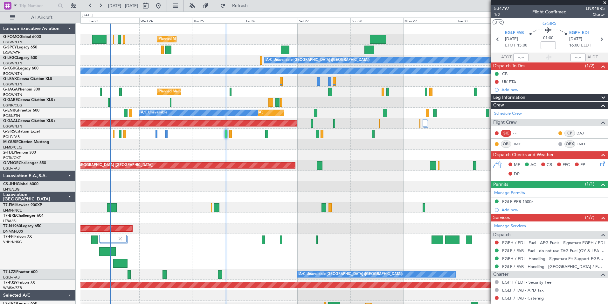
click at [160, 255] on div "Planned Maint London (Luton) A/C Unavailable London (Luton) A/C Unavailable A/C…" at bounding box center [345, 178] width 528 height 308
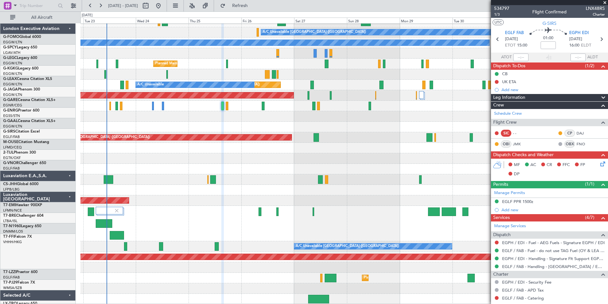
scroll to position [28, 0]
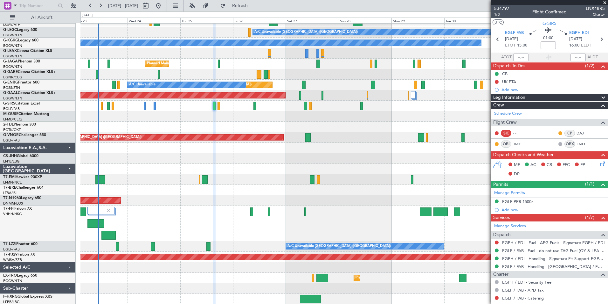
click at [236, 222] on div "Planned Maint London (Luton) A/C Unavailable London (Luton) A/C Unavailable A/C…" at bounding box center [345, 150] width 528 height 308
click at [99, 6] on button at bounding box center [100, 6] width 10 height 10
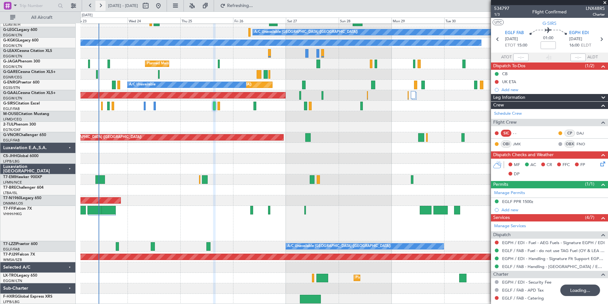
click at [99, 6] on button at bounding box center [100, 6] width 10 height 10
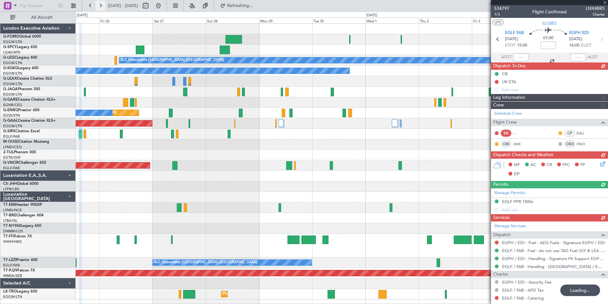
scroll to position [0, 0]
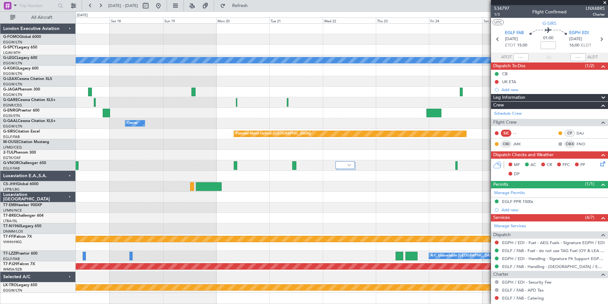
click at [164, 303] on html "13 Oct 2025 - 23 Oct 2025 Refresh Quick Links All Aircraft A/C Unavailable Lond…" at bounding box center [304, 152] width 608 height 304
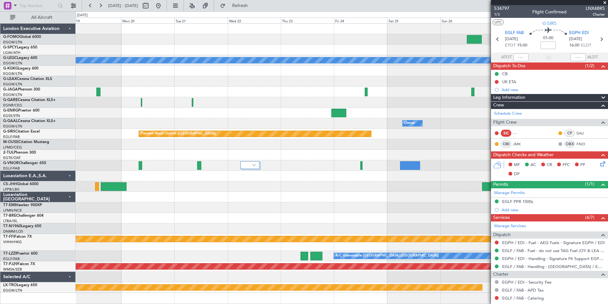
click at [152, 232] on div "A/C Unavailable London (Luton) Owner Owner No Crew Owner Planned Maint Oxford (…" at bounding box center [342, 158] width 532 height 269
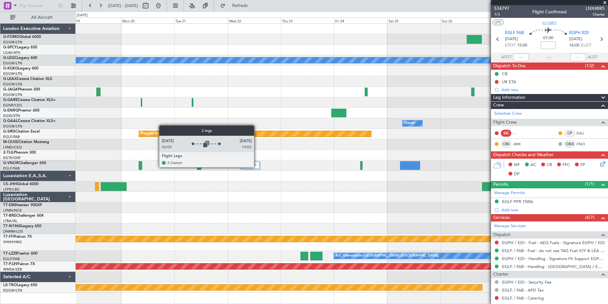
click at [257, 167] on div at bounding box center [250, 165] width 19 height 8
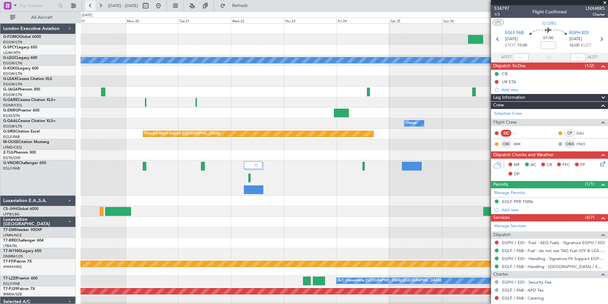
click at [89, 6] on button at bounding box center [90, 6] width 10 height 10
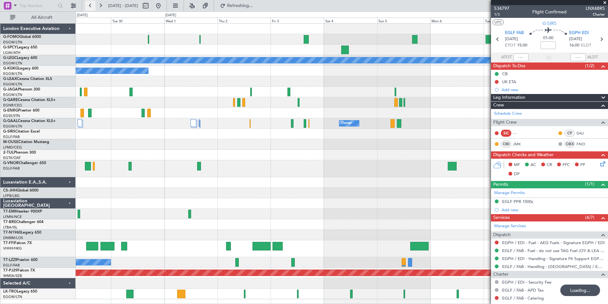
click at [89, 6] on button at bounding box center [90, 6] width 10 height 10
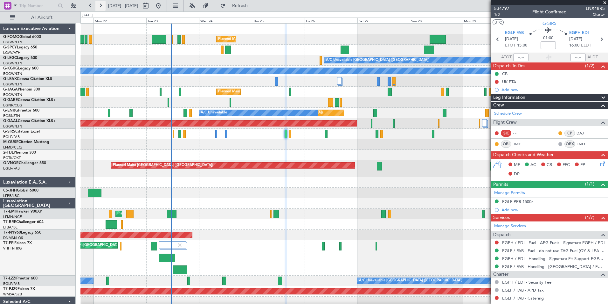
click at [105, 8] on button at bounding box center [100, 6] width 10 height 10
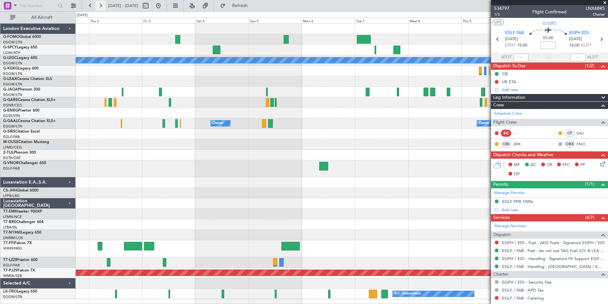
click at [105, 8] on button at bounding box center [100, 6] width 10 height 10
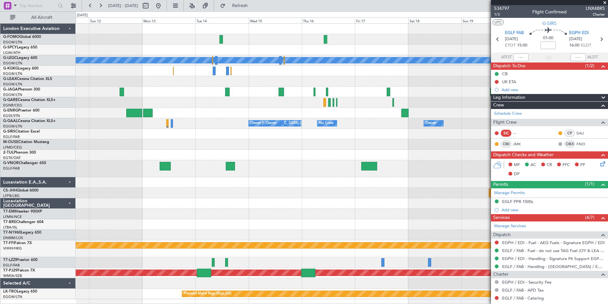
click at [119, 155] on div at bounding box center [342, 155] width 532 height 11
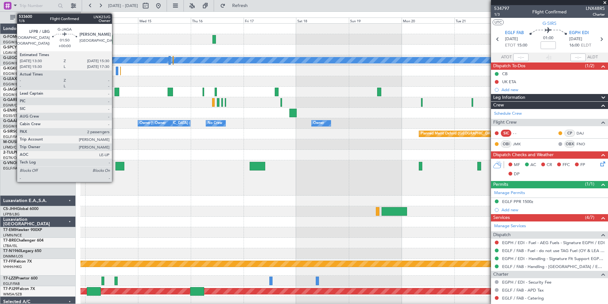
click at [115, 91] on div at bounding box center [117, 92] width 4 height 9
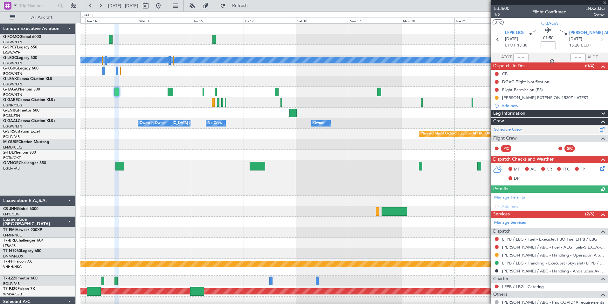
click at [515, 128] on link "Schedule Crew" at bounding box center [509, 129] width 28 height 6
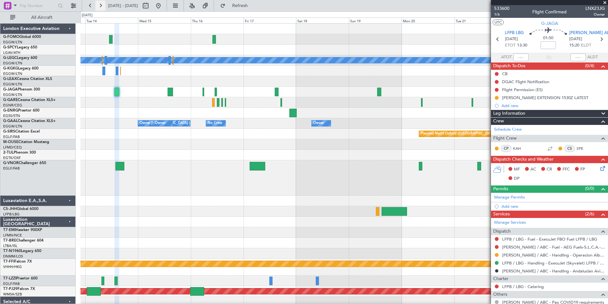
click at [99, 6] on button at bounding box center [100, 6] width 10 height 10
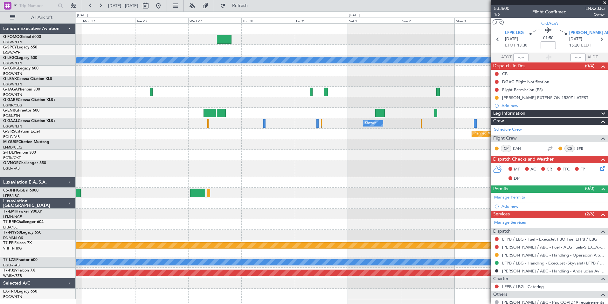
click at [242, 155] on div at bounding box center [342, 155] width 532 height 11
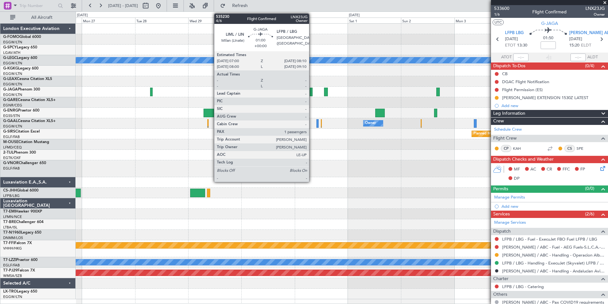
click at [312, 93] on div at bounding box center [311, 92] width 3 height 9
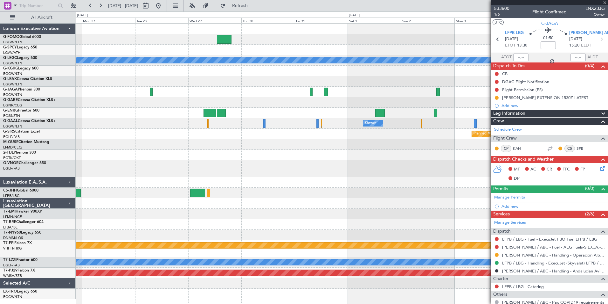
type input "1"
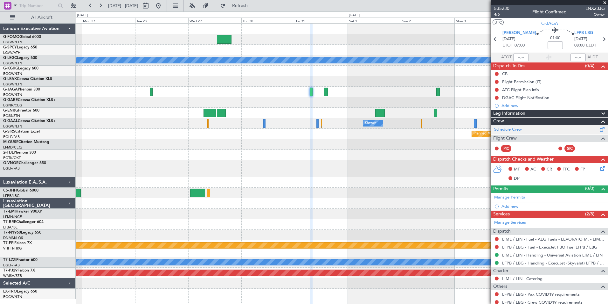
click at [516, 132] on link "Schedule Crew" at bounding box center [509, 129] width 28 height 6
click at [92, 8] on button at bounding box center [90, 6] width 10 height 10
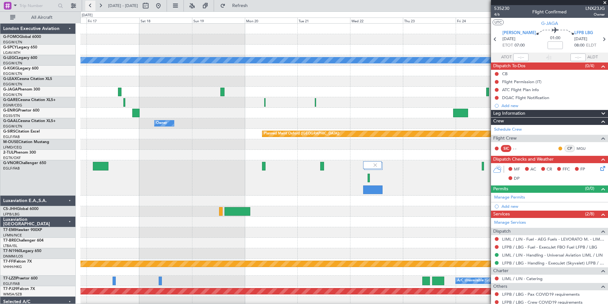
click at [92, 8] on button at bounding box center [90, 6] width 10 height 10
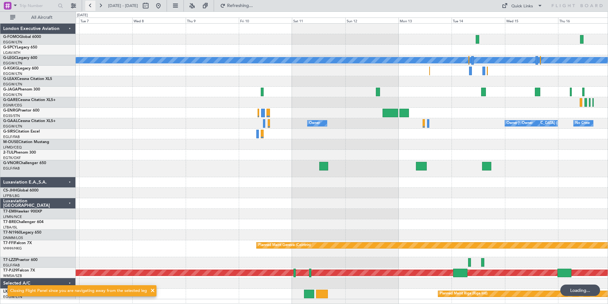
click at [92, 8] on button at bounding box center [90, 6] width 10 height 10
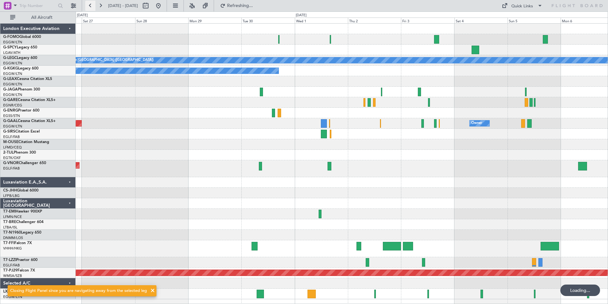
click at [92, 8] on button at bounding box center [90, 6] width 10 height 10
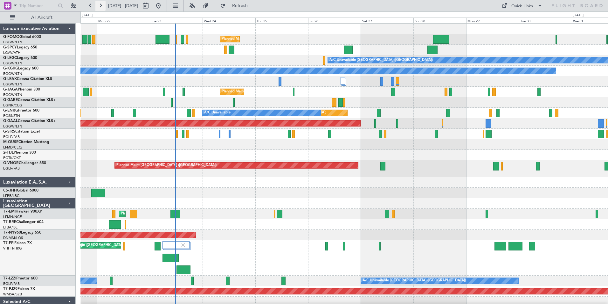
click at [103, 4] on button at bounding box center [100, 6] width 10 height 10
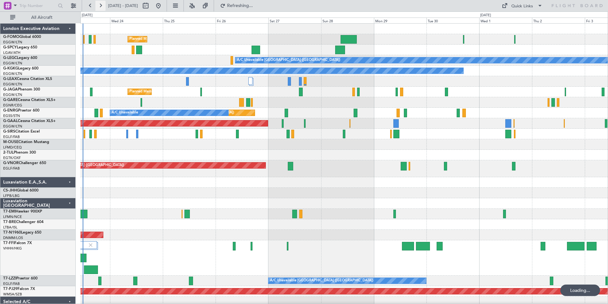
click at [103, 4] on button at bounding box center [100, 6] width 10 height 10
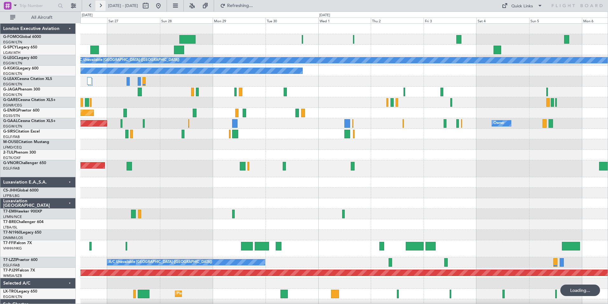
click at [103, 4] on button at bounding box center [100, 6] width 10 height 10
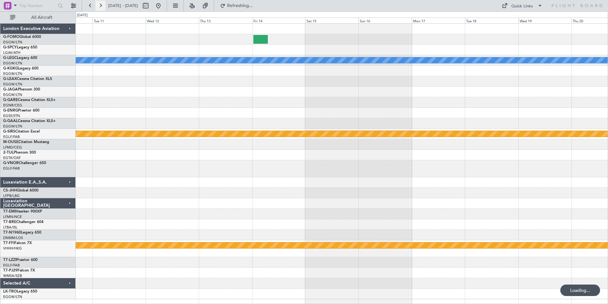
click at [103, 4] on button at bounding box center [100, 6] width 10 height 10
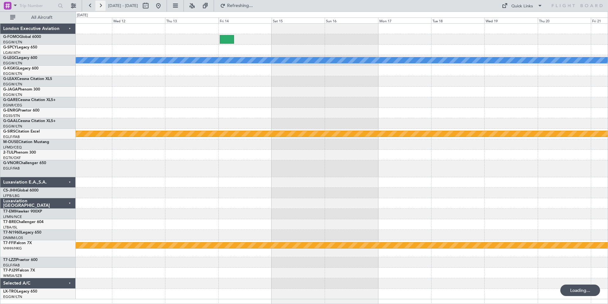
click at [103, 4] on button at bounding box center [100, 6] width 10 height 10
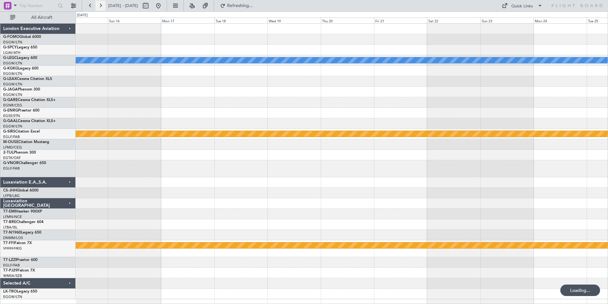
click at [103, 4] on button at bounding box center [100, 6] width 10 height 10
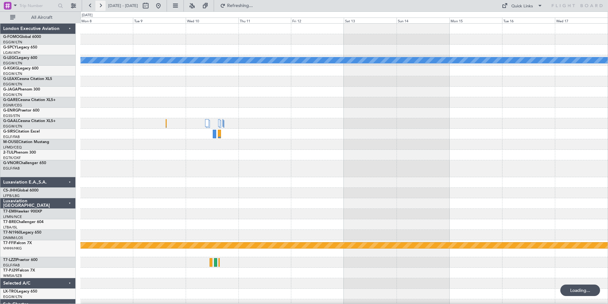
click at [103, 4] on button at bounding box center [100, 6] width 10 height 10
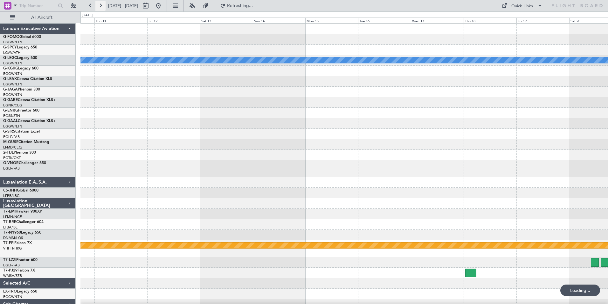
click at [103, 4] on button at bounding box center [100, 6] width 10 height 10
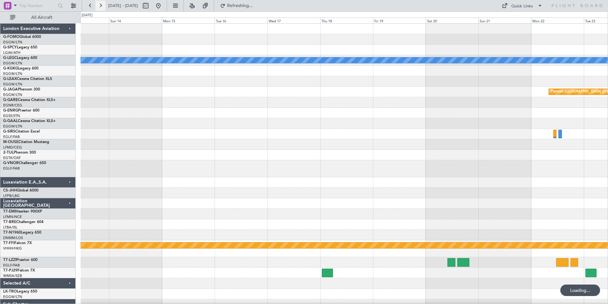
click at [103, 4] on button at bounding box center [100, 6] width 10 height 10
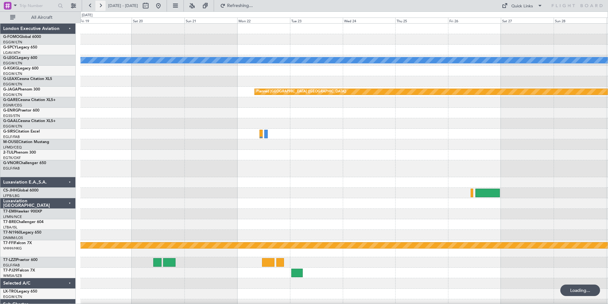
click at [103, 4] on button at bounding box center [100, 6] width 10 height 10
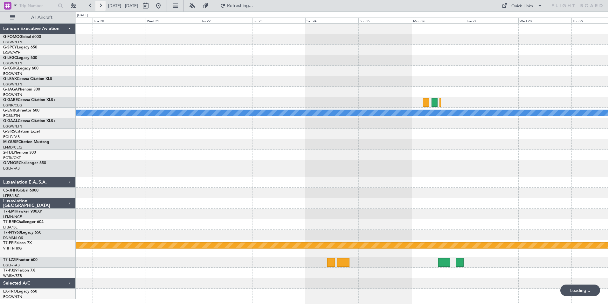
click at [103, 4] on button at bounding box center [100, 6] width 10 height 10
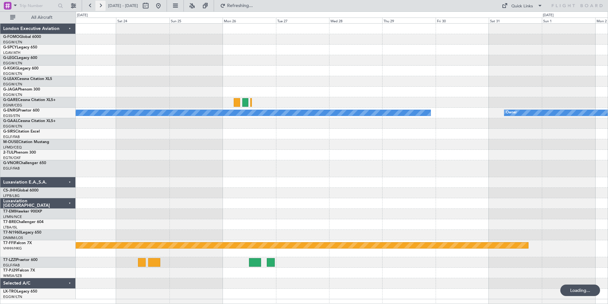
click at [103, 4] on button at bounding box center [100, 6] width 10 height 10
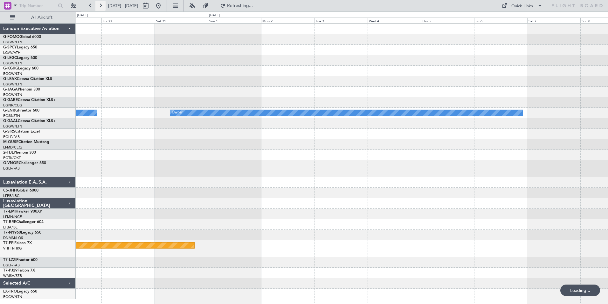
click at [103, 4] on button at bounding box center [100, 6] width 10 height 10
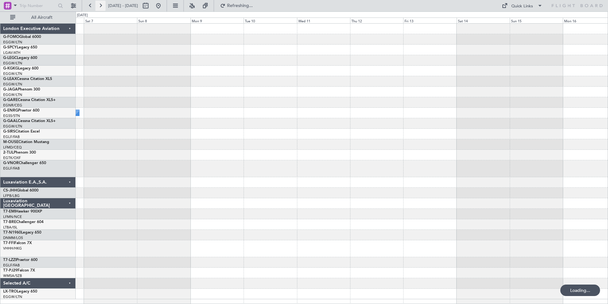
click at [103, 4] on button at bounding box center [100, 6] width 10 height 10
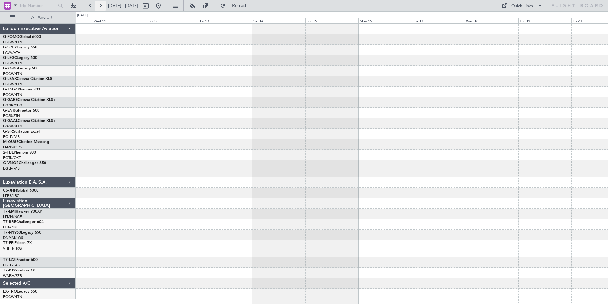
click at [103, 4] on button at bounding box center [100, 6] width 10 height 10
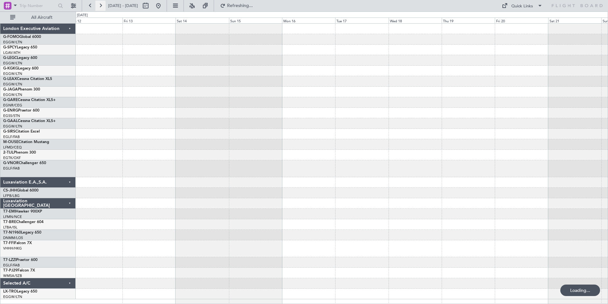
click at [103, 4] on button at bounding box center [100, 6] width 10 height 10
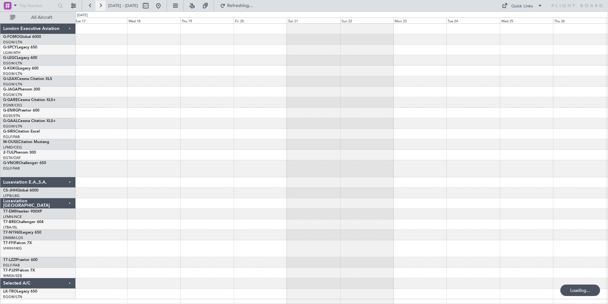
click at [103, 4] on button at bounding box center [100, 6] width 10 height 10
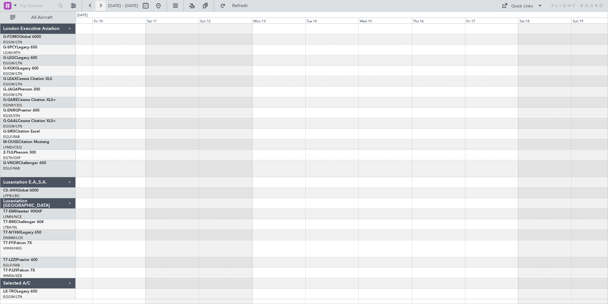
click at [103, 4] on button at bounding box center [100, 6] width 10 height 10
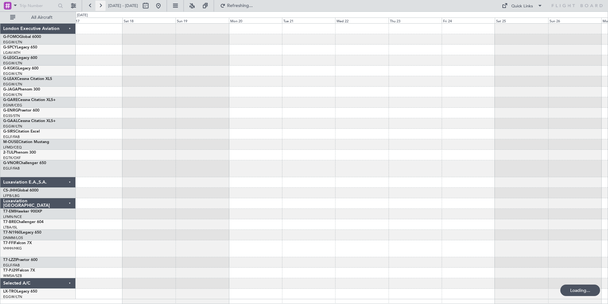
click at [103, 4] on button at bounding box center [100, 6] width 10 height 10
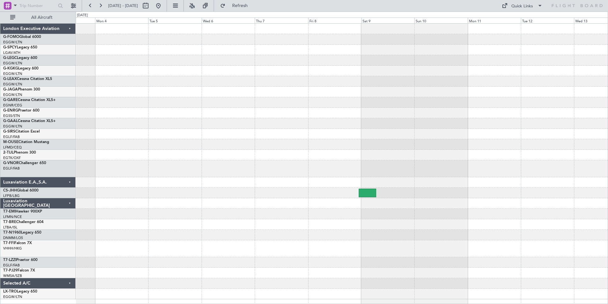
click at [156, 273] on div at bounding box center [342, 161] width 532 height 275
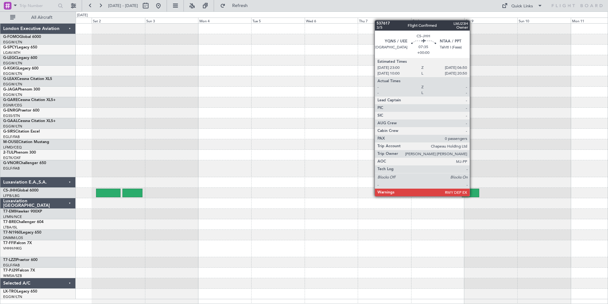
click at [473, 195] on div at bounding box center [471, 192] width 18 height 9
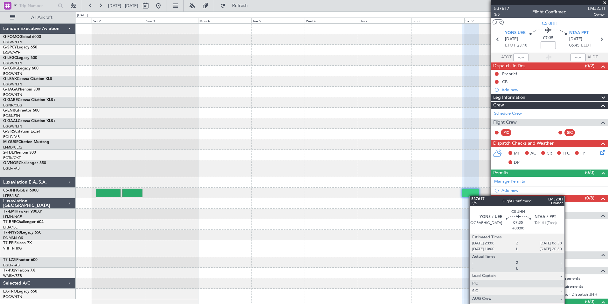
click at [473, 195] on div at bounding box center [471, 192] width 18 height 9
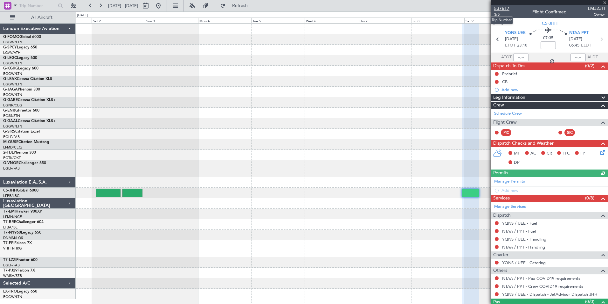
click at [509, 9] on span "537617" at bounding box center [502, 8] width 15 height 7
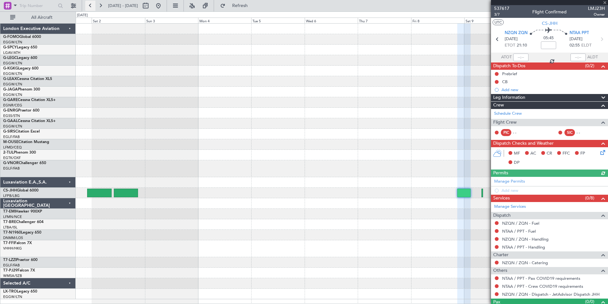
click at [90, 6] on button at bounding box center [90, 6] width 10 height 10
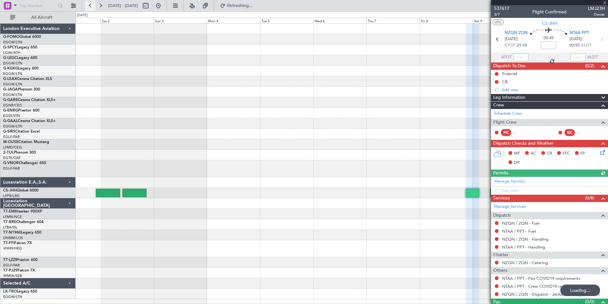
click at [90, 6] on button at bounding box center [90, 6] width 10 height 10
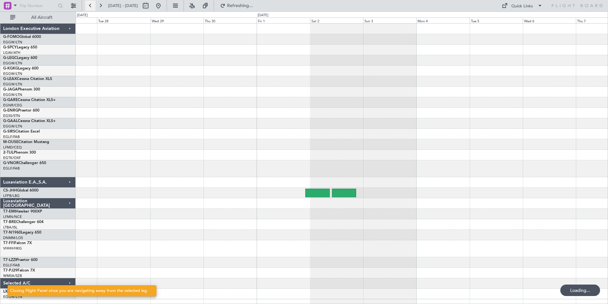
click at [90, 6] on button at bounding box center [90, 6] width 10 height 10
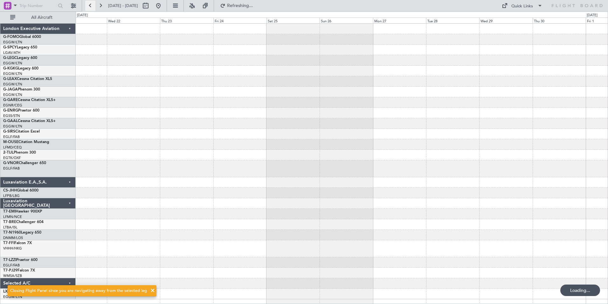
click at [90, 6] on button at bounding box center [90, 6] width 10 height 10
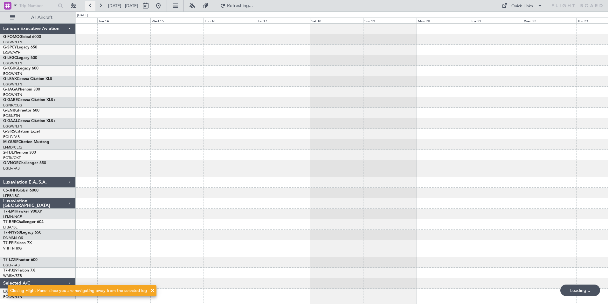
click at [90, 6] on button at bounding box center [90, 6] width 10 height 10
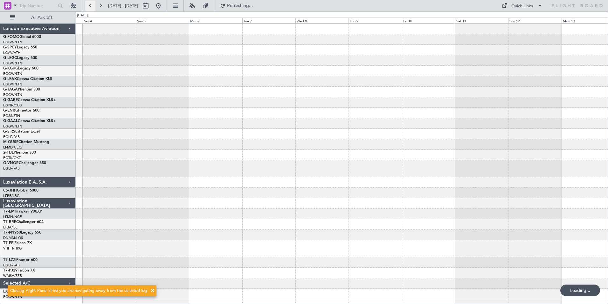
click at [90, 6] on button at bounding box center [90, 6] width 10 height 10
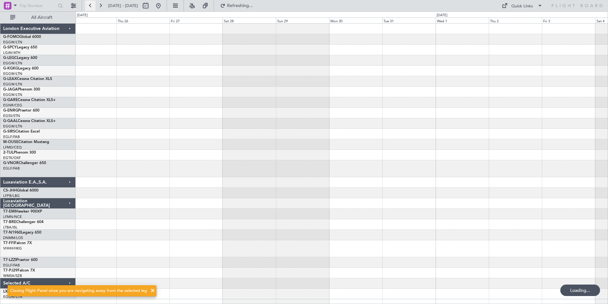
click at [90, 6] on button at bounding box center [90, 6] width 10 height 10
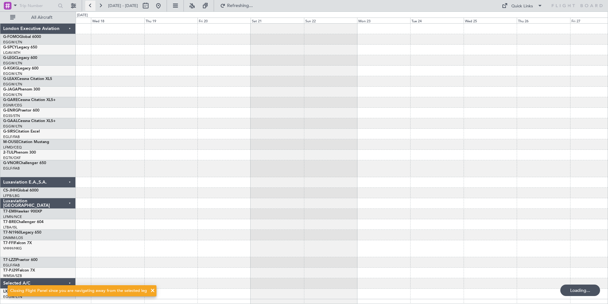
click at [90, 6] on button at bounding box center [90, 6] width 10 height 10
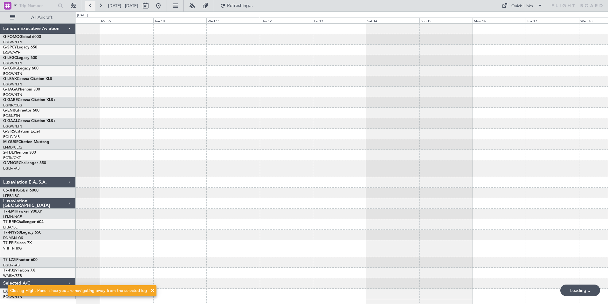
click at [90, 6] on button at bounding box center [90, 6] width 10 height 10
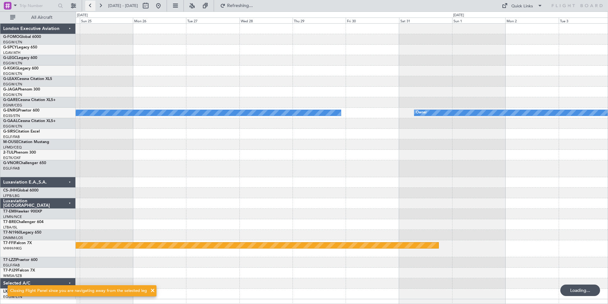
click at [90, 6] on button at bounding box center [90, 6] width 10 height 10
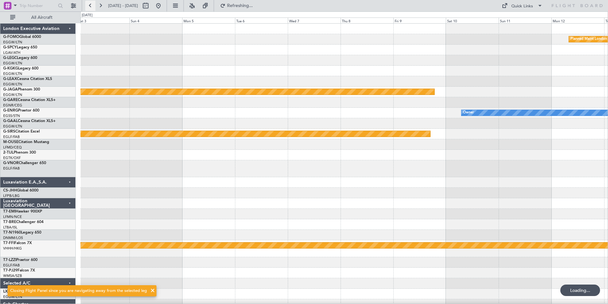
click at [90, 6] on button at bounding box center [90, 6] width 10 height 10
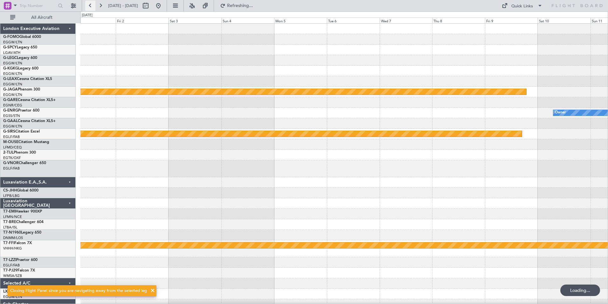
click at [90, 6] on button at bounding box center [90, 6] width 10 height 10
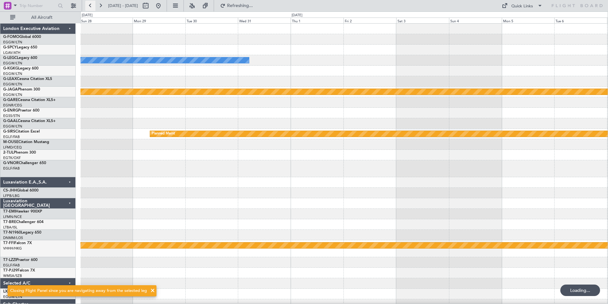
click at [90, 6] on button at bounding box center [90, 6] width 10 height 10
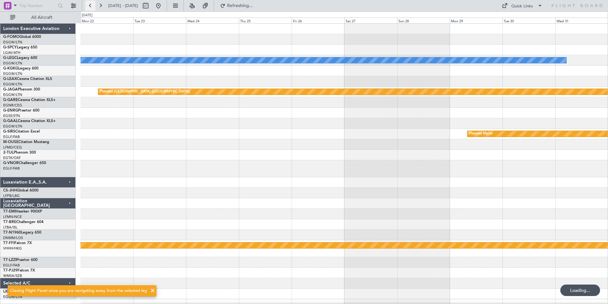
click at [90, 6] on button at bounding box center [90, 6] width 10 height 10
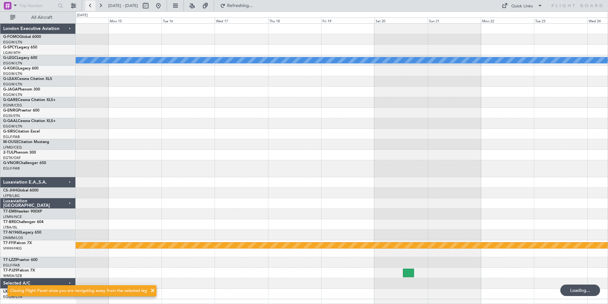
click at [90, 6] on button at bounding box center [90, 6] width 10 height 10
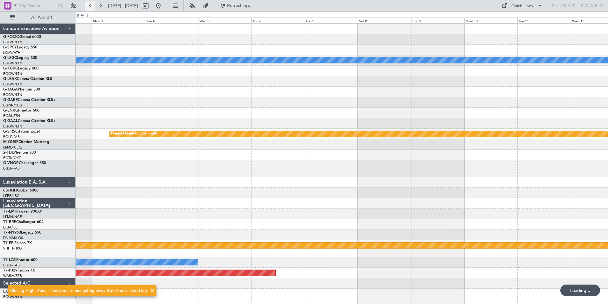
click at [90, 6] on button at bounding box center [90, 6] width 10 height 10
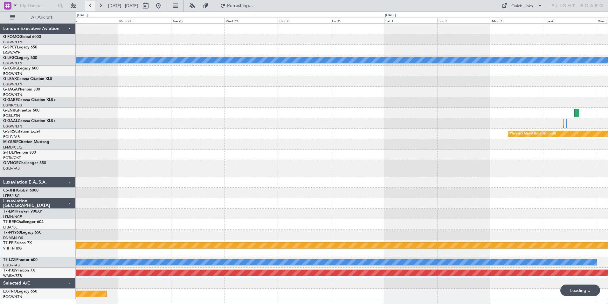
click at [90, 6] on button at bounding box center [90, 6] width 10 height 10
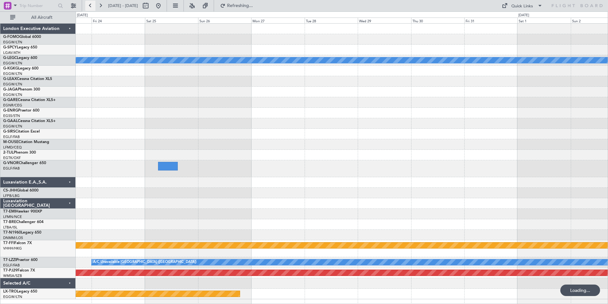
click at [90, 6] on button at bounding box center [90, 6] width 10 height 10
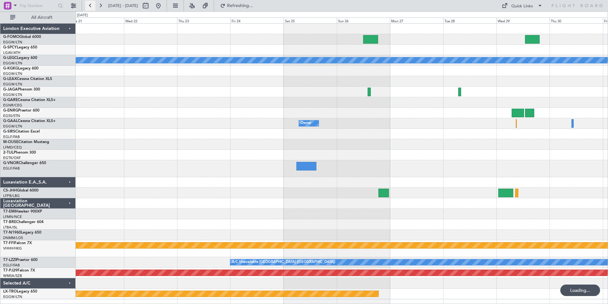
click at [90, 6] on button at bounding box center [90, 6] width 10 height 10
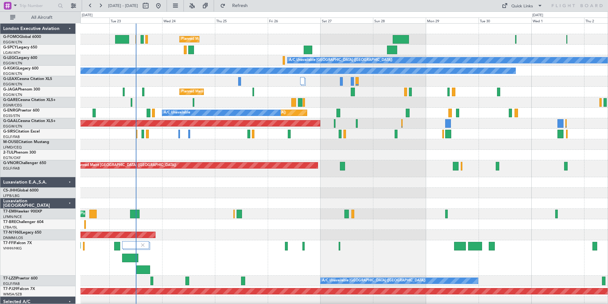
scroll to position [34, 0]
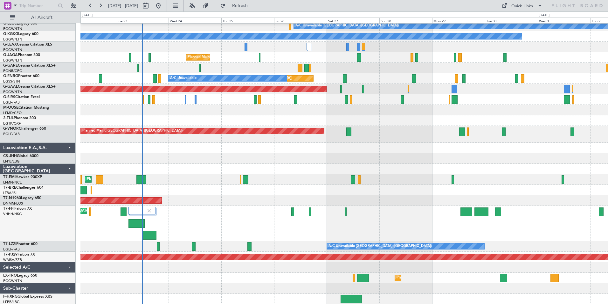
click at [103, 237] on div "Planned Maint Tianjin ([GEOGRAPHIC_DATA])" at bounding box center [345, 223] width 528 height 35
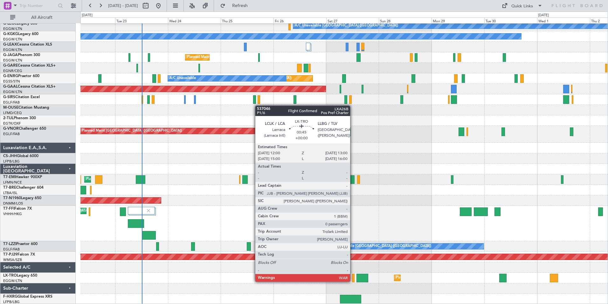
click at [353, 281] on div at bounding box center [353, 277] width 2 height 9
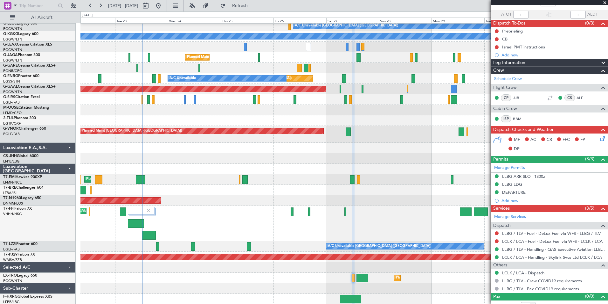
scroll to position [49, 0]
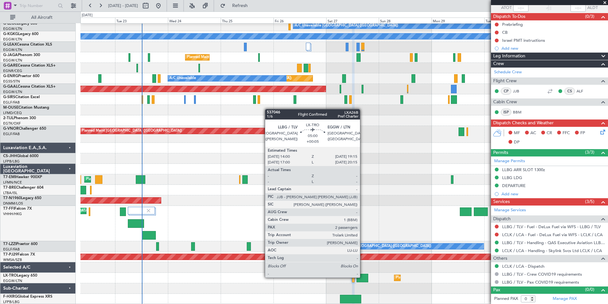
click at [363, 277] on div at bounding box center [363, 277] width 12 height 9
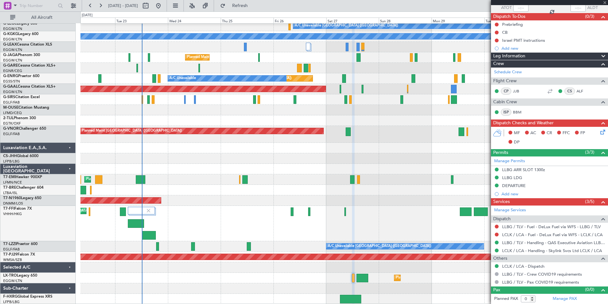
type input "+00:05"
type input "2"
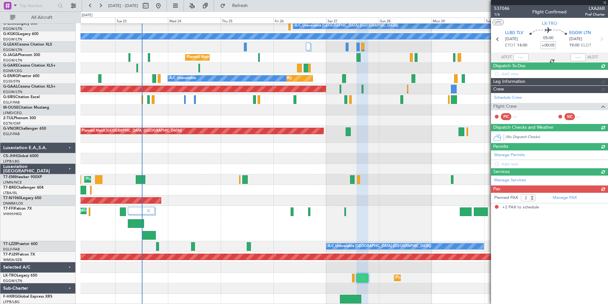
scroll to position [0, 0]
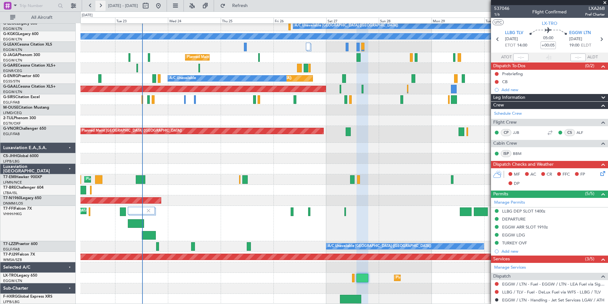
click at [100, 7] on button at bounding box center [100, 6] width 10 height 10
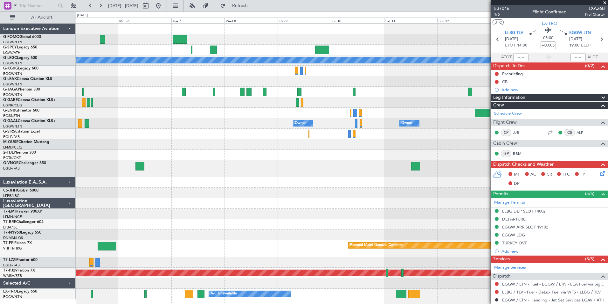
click at [166, 200] on div "A/C Unavailable [GEOGRAPHIC_DATA] ([GEOGRAPHIC_DATA]) Owner Owner Owner [GEOGRA…" at bounding box center [342, 161] width 532 height 275
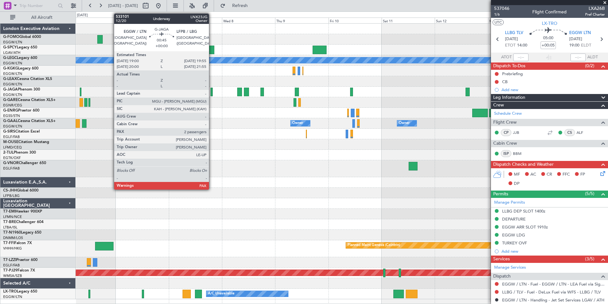
click at [212, 93] on div at bounding box center [212, 92] width 2 height 9
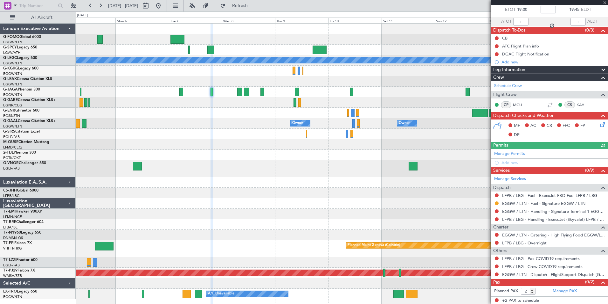
scroll to position [36, 0]
type input "1"
click at [533, 292] on input "1" at bounding box center [528, 290] width 15 height 7
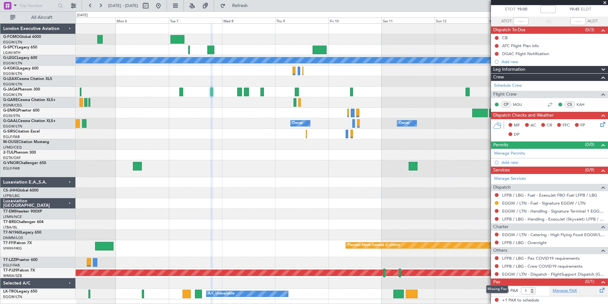
click at [562, 292] on link "Manage PAX" at bounding box center [565, 290] width 24 height 6
click at [256, 10] on button "Refresh" at bounding box center [236, 6] width 38 height 10
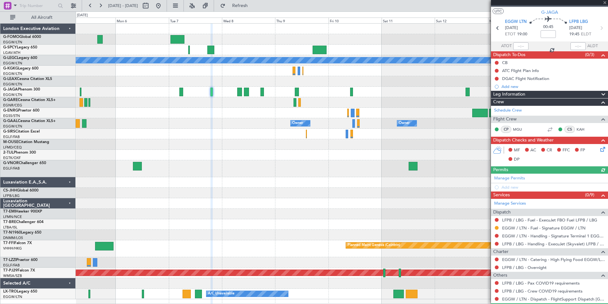
scroll to position [0, 0]
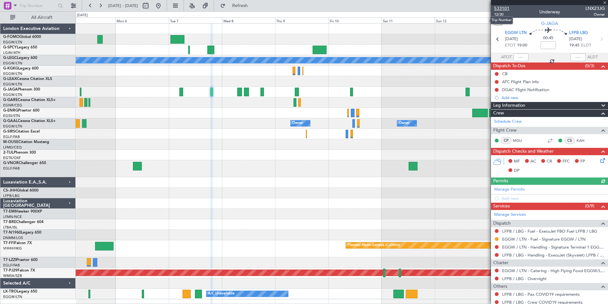
click at [505, 8] on span "533101" at bounding box center [502, 8] width 15 height 7
click at [255, 9] on button "Refresh" at bounding box center [236, 6] width 38 height 10
click at [507, 8] on span "533101" at bounding box center [502, 8] width 15 height 7
click at [88, 6] on button at bounding box center [90, 6] width 10 height 10
